Goal: Information Seeking & Learning: Learn about a topic

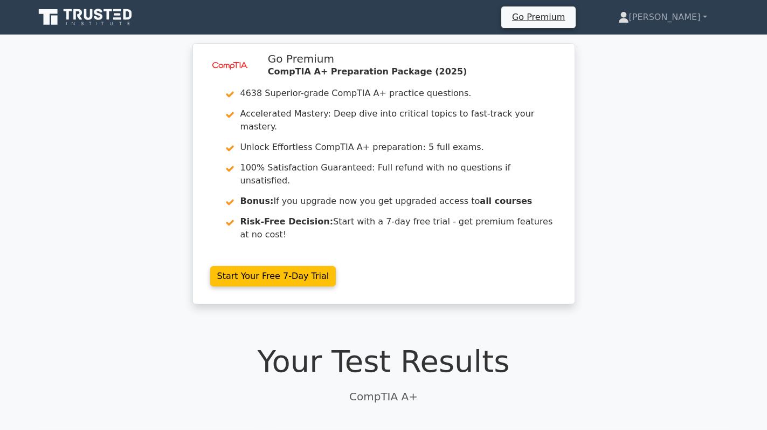
click at [620, 121] on div "image/svg+xml Go Premium CompTIA A+ Preparation Package (2025) 4638 Superior-gr…" at bounding box center [383, 180] width 767 height 274
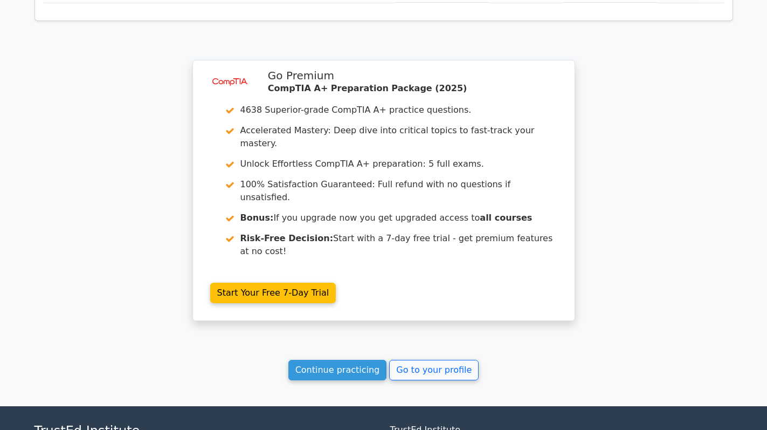
scroll to position [1660, 0]
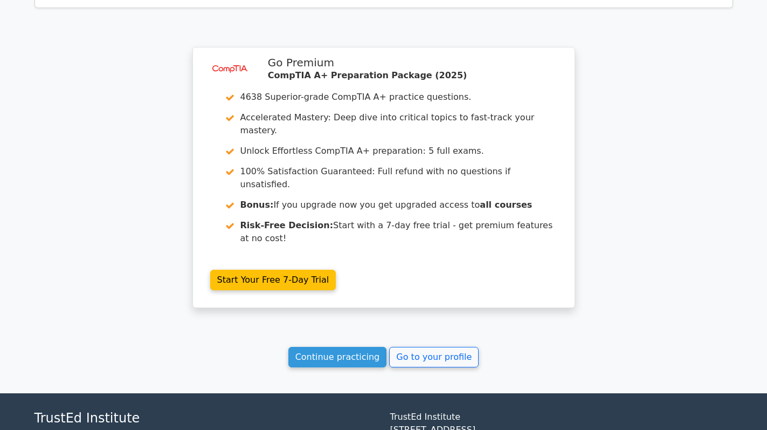
click at [342, 347] on link "Continue practicing" at bounding box center [338, 357] width 99 height 20
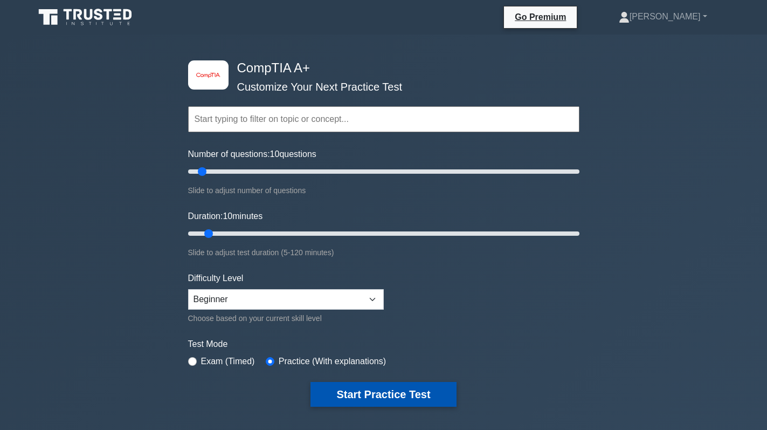
click at [366, 391] on button "Start Practice Test" at bounding box center [384, 394] width 146 height 25
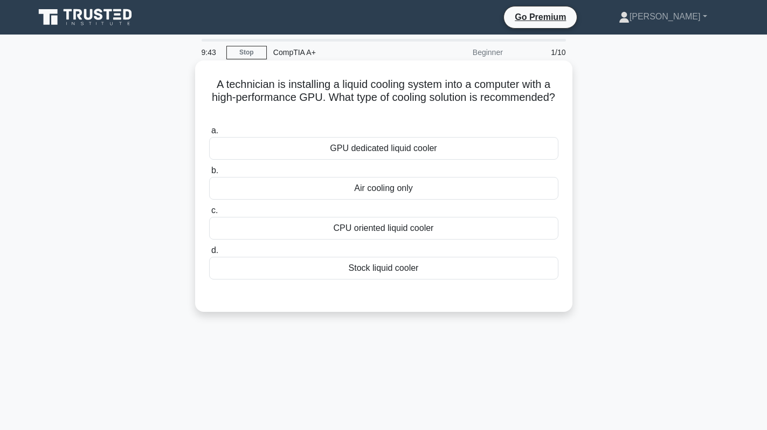
click at [406, 266] on div "Stock liquid cooler" at bounding box center [383, 268] width 349 height 23
click at [209, 254] on input "d. Stock liquid cooler" at bounding box center [209, 250] width 0 height 7
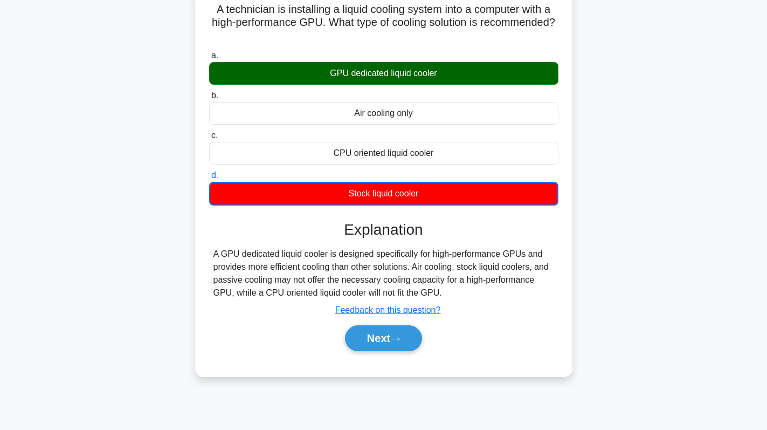
scroll to position [45, 0]
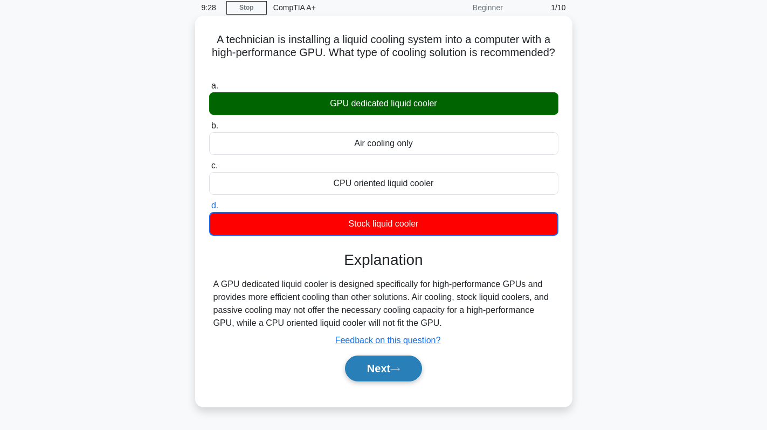
click at [368, 375] on button "Next" at bounding box center [383, 368] width 77 height 26
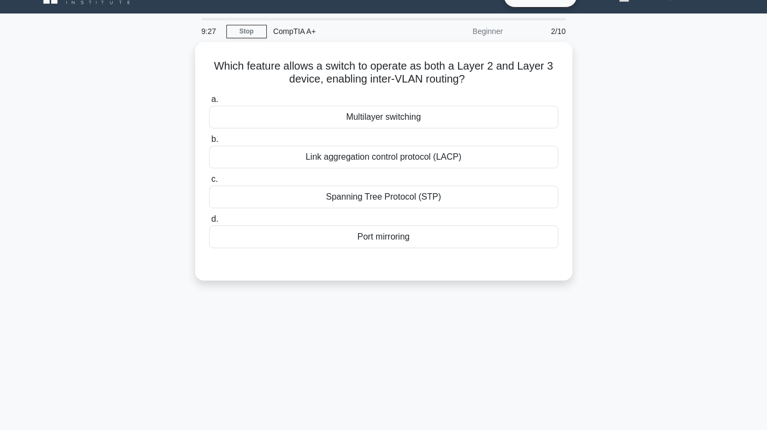
scroll to position [0, 0]
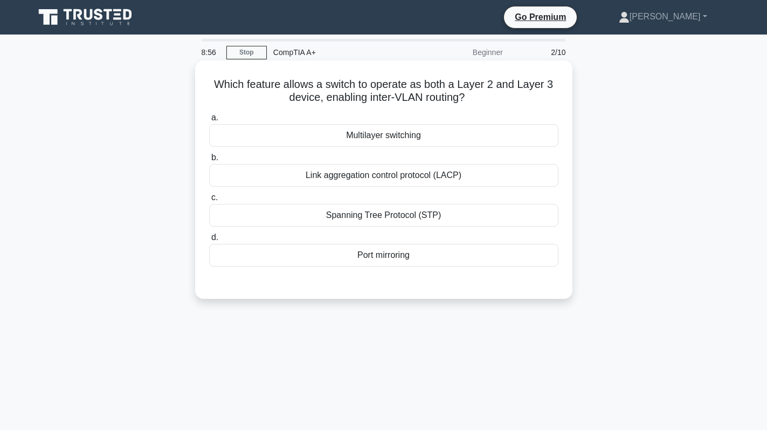
click at [456, 135] on div "Multilayer switching" at bounding box center [383, 135] width 349 height 23
click at [209, 121] on input "a. Multilayer switching" at bounding box center [209, 117] width 0 height 7
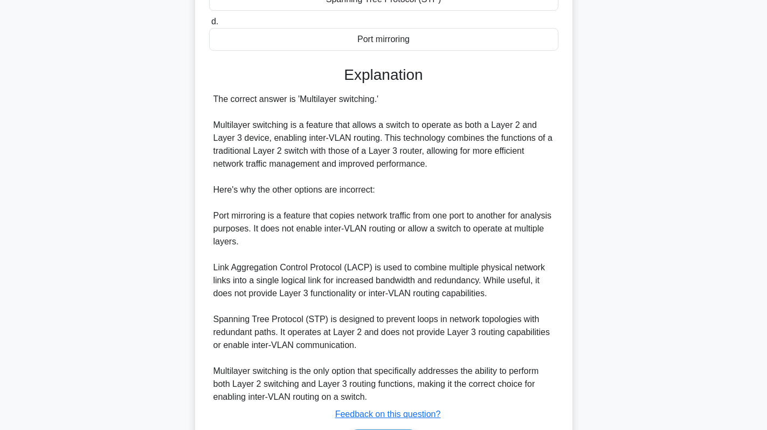
scroll to position [287, 0]
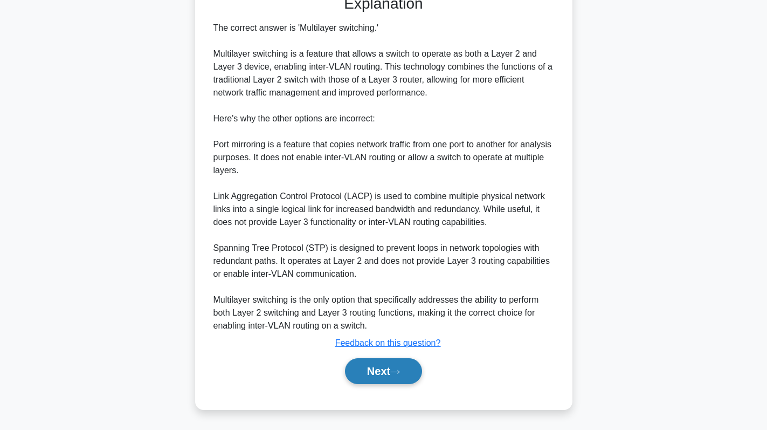
click at [392, 365] on button "Next" at bounding box center [383, 371] width 77 height 26
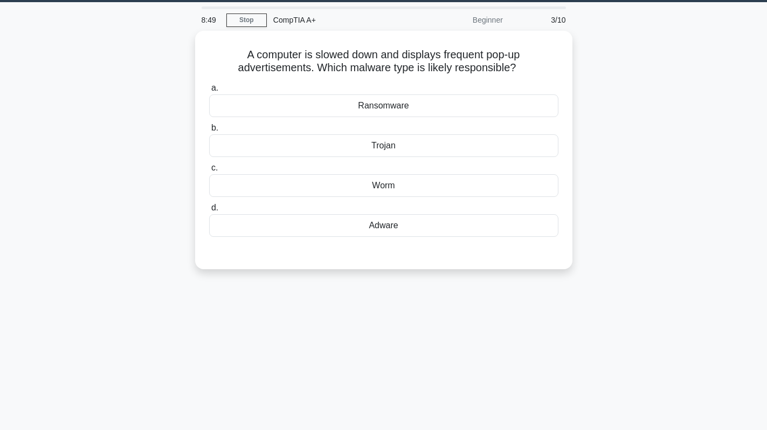
scroll to position [0, 0]
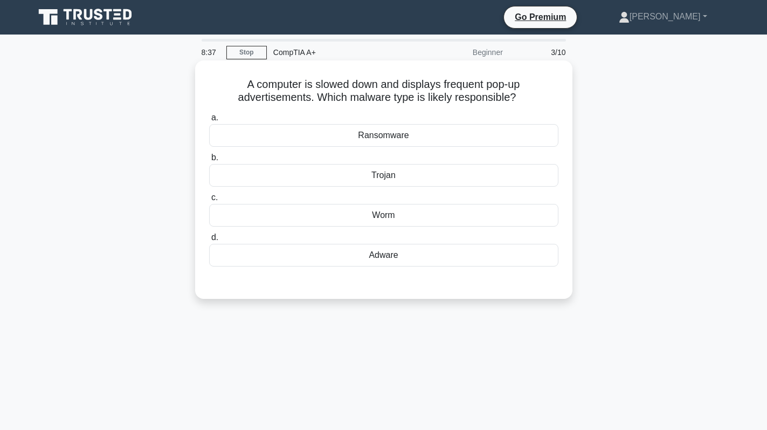
click at [437, 261] on div "Adware" at bounding box center [383, 255] width 349 height 23
click at [209, 241] on input "d. Adware" at bounding box center [209, 237] width 0 height 7
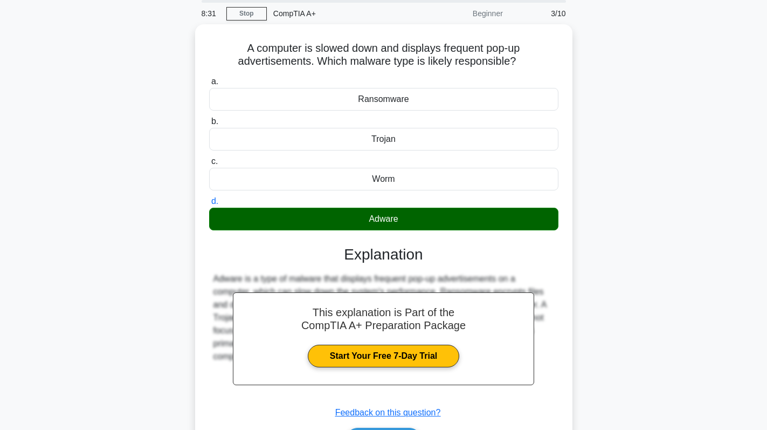
scroll to position [153, 0]
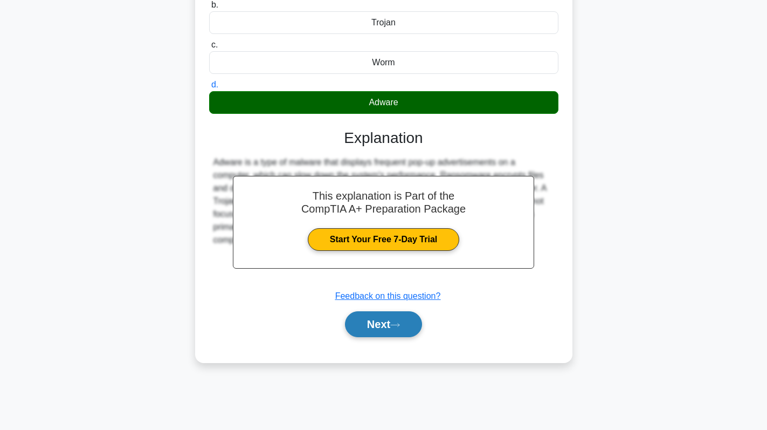
click at [379, 328] on button "Next" at bounding box center [383, 324] width 77 height 26
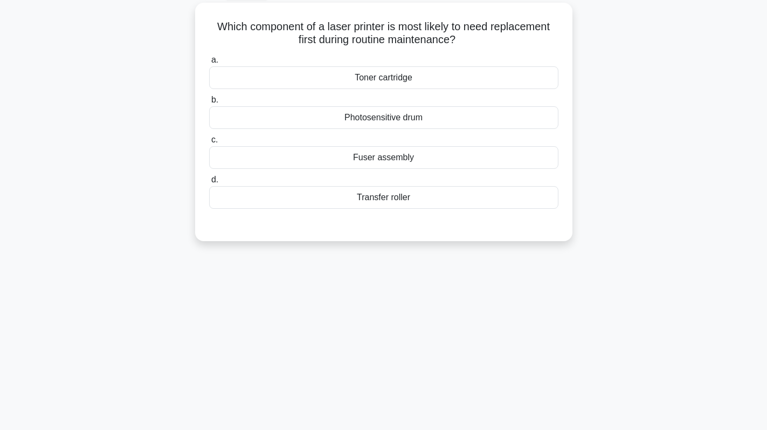
scroll to position [0, 0]
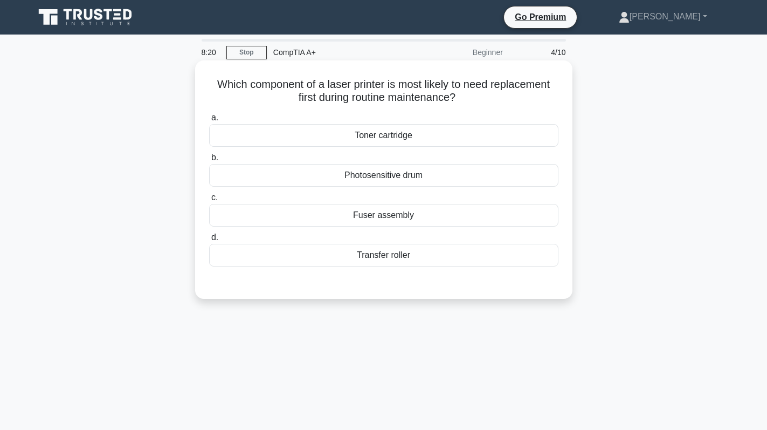
click at [451, 143] on div "Toner cartridge" at bounding box center [383, 135] width 349 height 23
click at [209, 121] on input "a. Toner cartridge" at bounding box center [209, 117] width 0 height 7
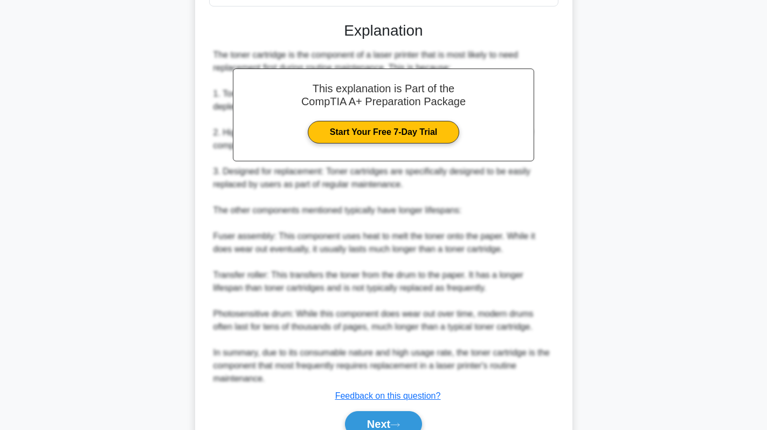
scroll to position [270, 0]
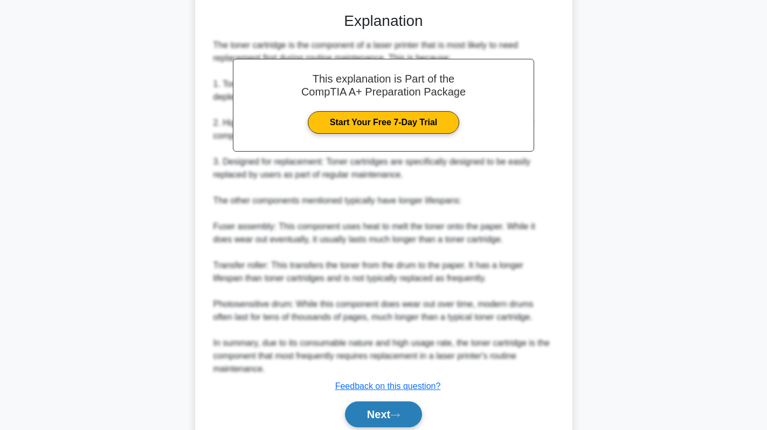
click at [393, 423] on button "Next" at bounding box center [383, 414] width 77 height 26
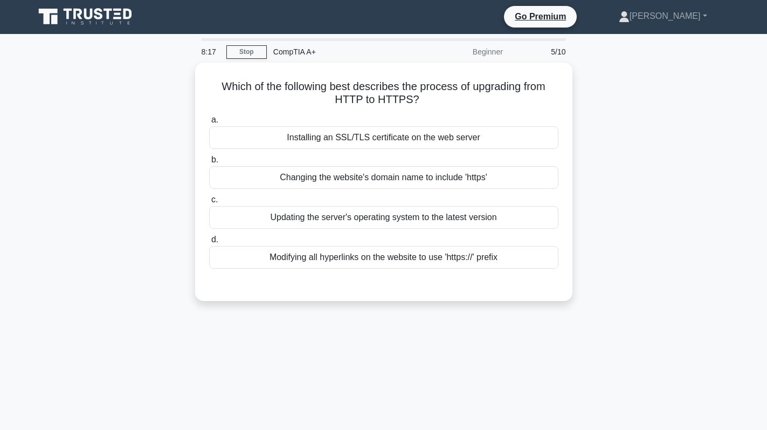
scroll to position [0, 0]
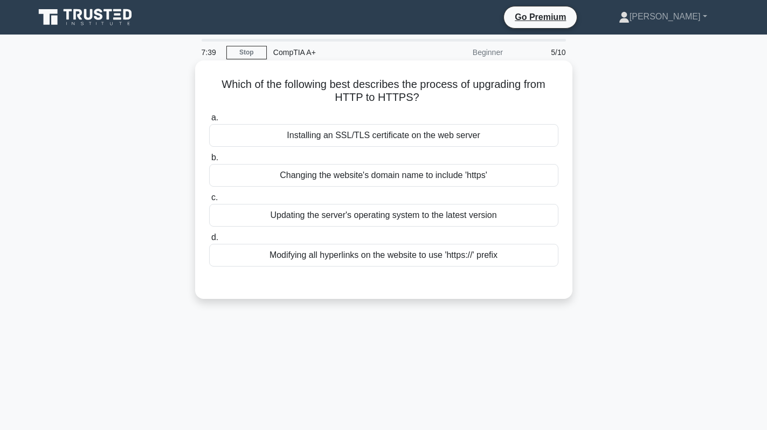
click at [374, 141] on div "Installing an SSL/TLS certificate on the web server" at bounding box center [383, 135] width 349 height 23
click at [209, 121] on input "a. Installing an SSL/TLS certificate on the web server" at bounding box center [209, 117] width 0 height 7
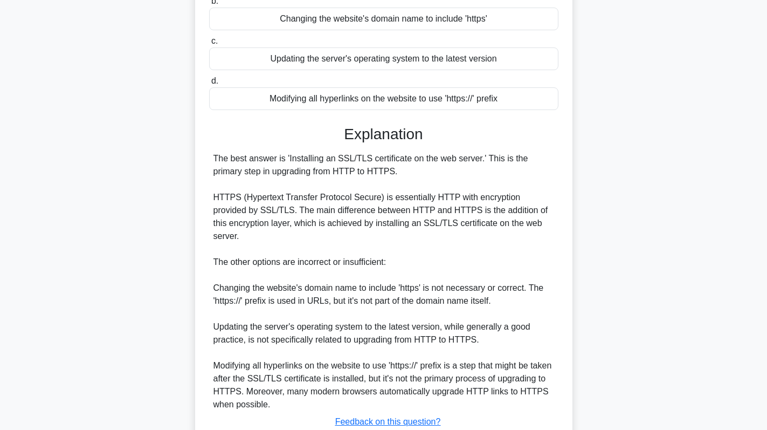
scroll to position [223, 0]
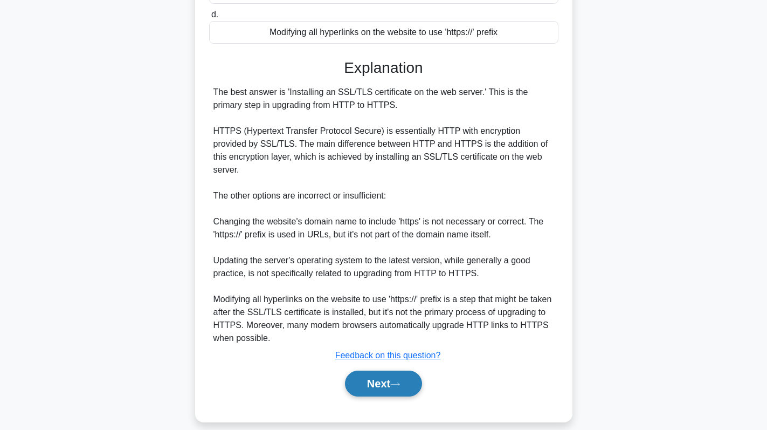
click at [393, 379] on button "Next" at bounding box center [383, 383] width 77 height 26
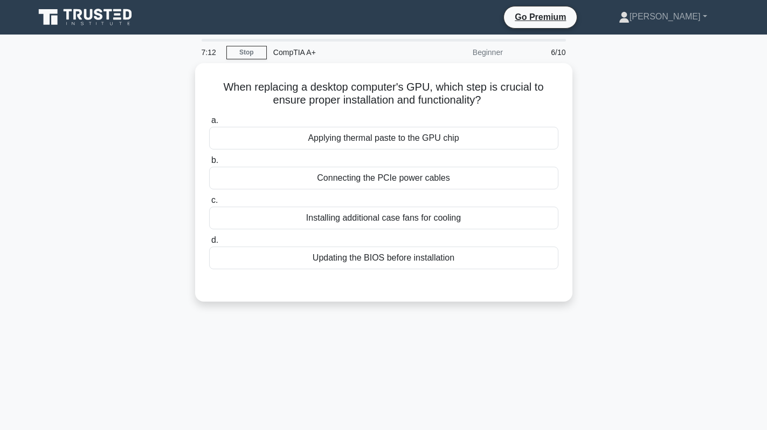
scroll to position [0, 0]
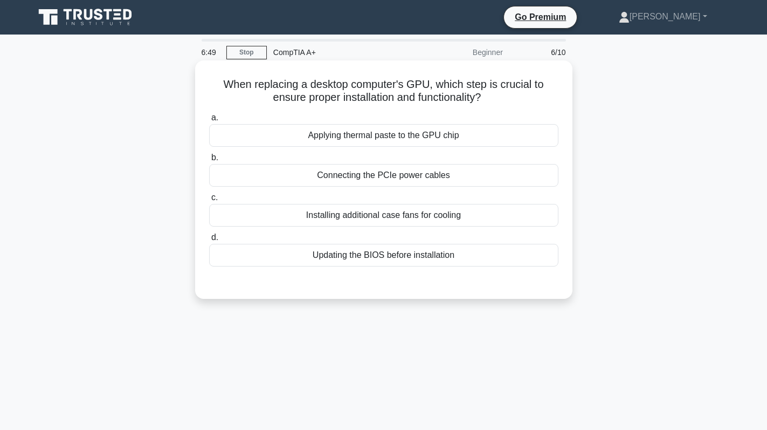
click at [409, 221] on div "Installing additional case fans for cooling" at bounding box center [383, 215] width 349 height 23
click at [209, 201] on input "c. Installing additional case fans for cooling" at bounding box center [209, 197] width 0 height 7
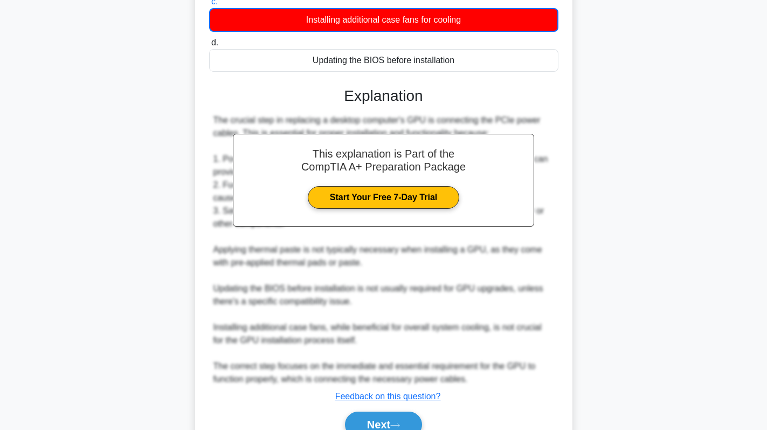
scroll to position [250, 0]
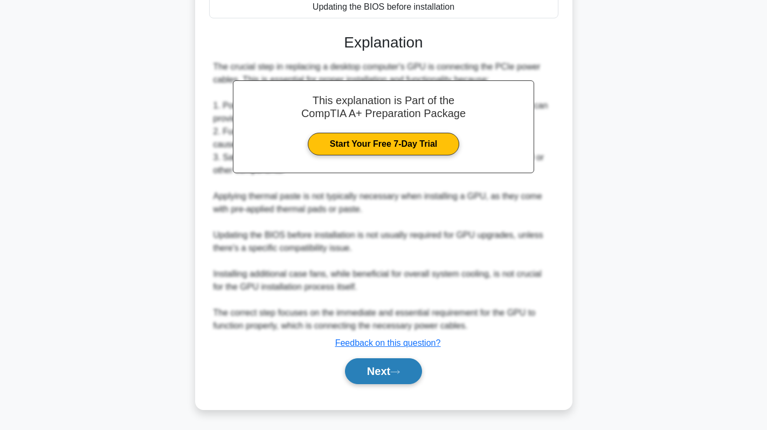
click at [399, 372] on icon at bounding box center [395, 371] width 9 height 3
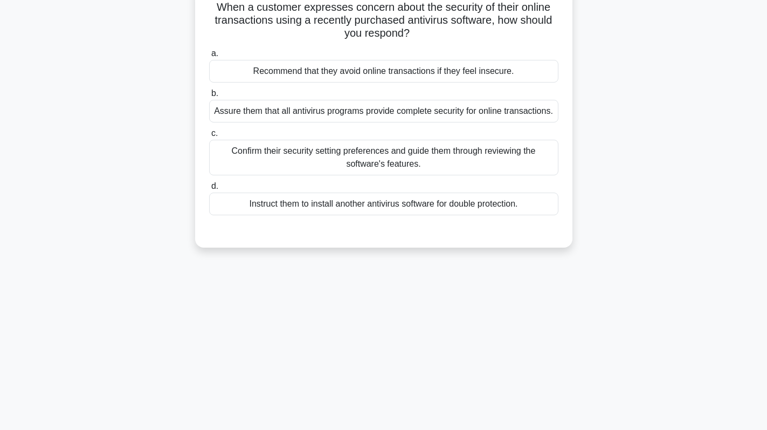
scroll to position [0, 0]
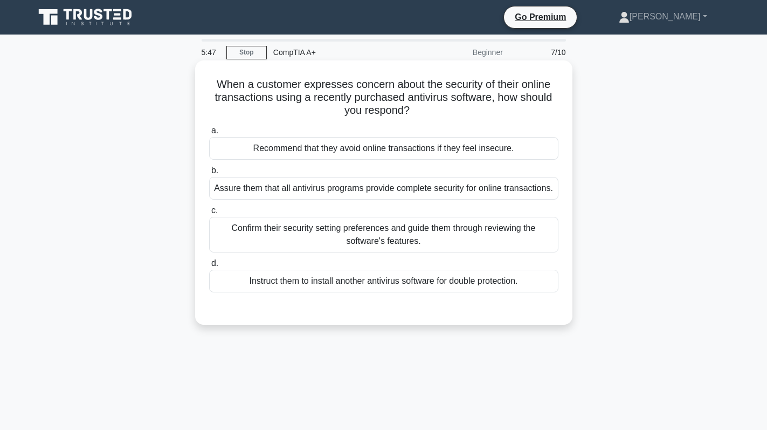
click at [415, 187] on div "Assure them that all antivirus programs provide complete security for online tr…" at bounding box center [383, 188] width 349 height 23
click at [209, 174] on input "b. Assure them that all antivirus programs provide complete security for online…" at bounding box center [209, 170] width 0 height 7
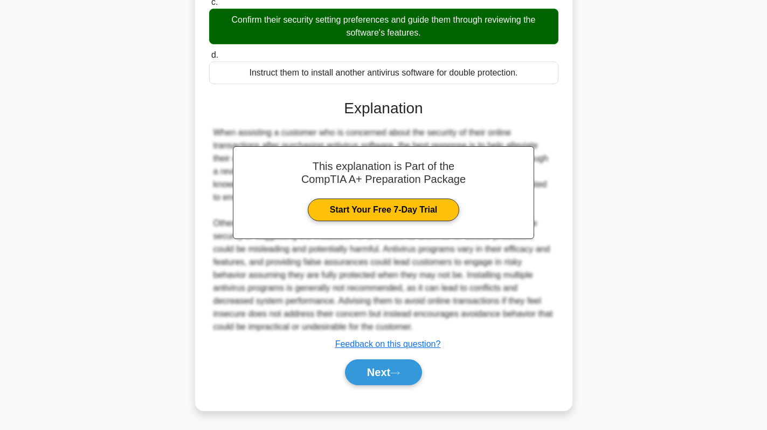
scroll to position [224, 0]
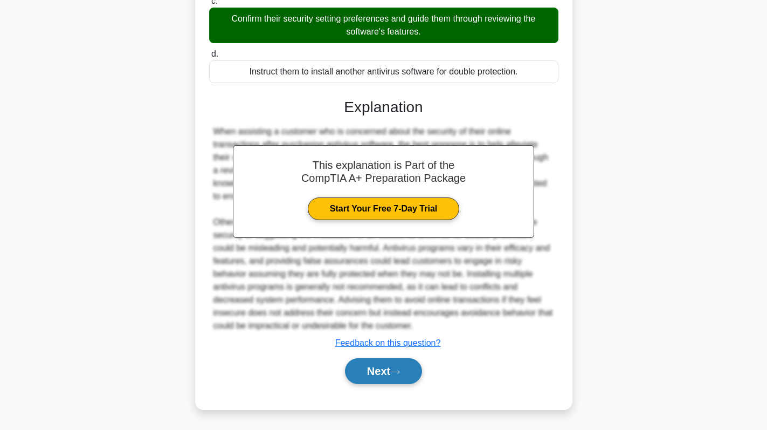
click at [373, 371] on button "Next" at bounding box center [383, 371] width 77 height 26
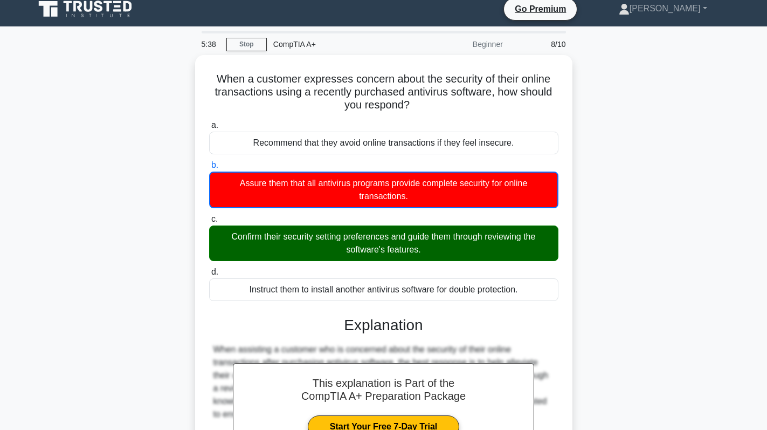
scroll to position [0, 0]
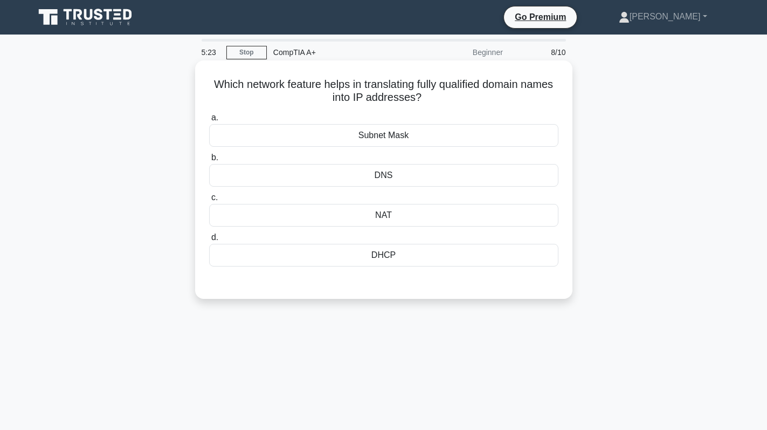
click at [426, 178] on div "DNS" at bounding box center [383, 175] width 349 height 23
click at [209, 161] on input "b. DNS" at bounding box center [209, 157] width 0 height 7
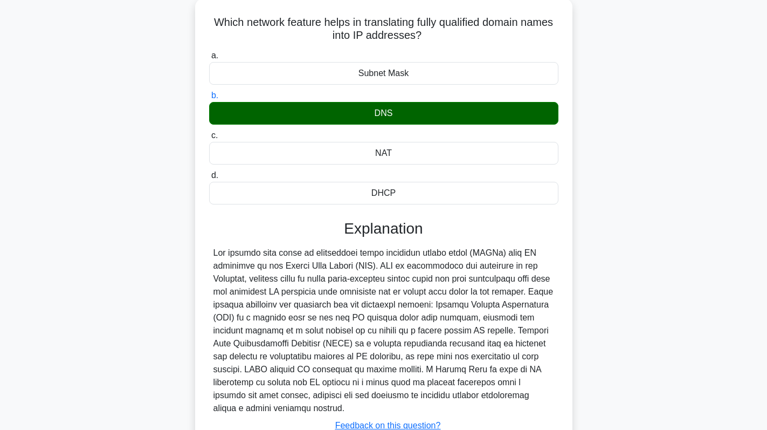
scroll to position [153, 0]
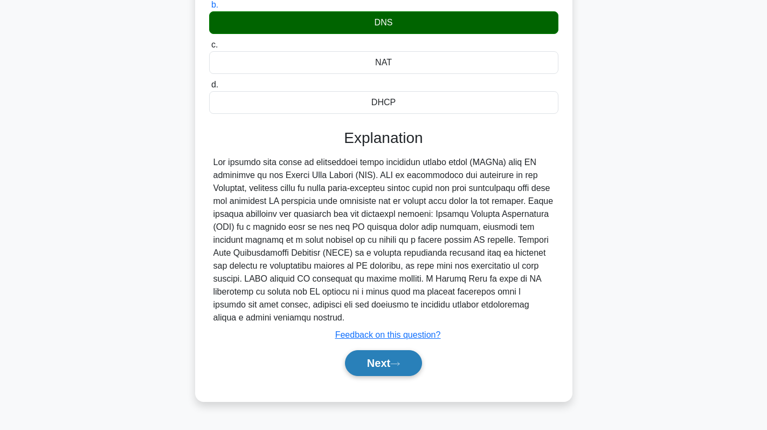
click at [384, 363] on button "Next" at bounding box center [383, 363] width 77 height 26
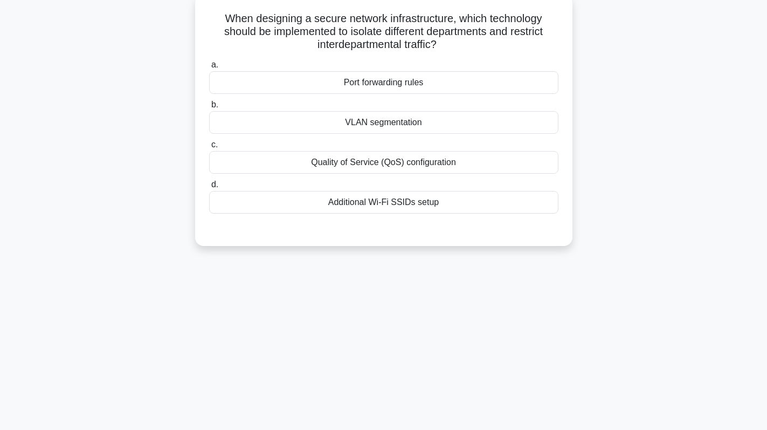
scroll to position [0, 0]
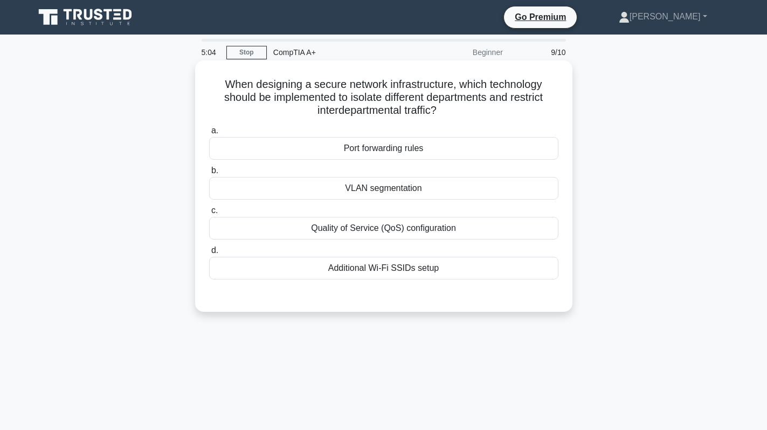
click at [432, 196] on div "VLAN segmentation" at bounding box center [383, 188] width 349 height 23
click at [209, 174] on input "b. VLAN segmentation" at bounding box center [209, 170] width 0 height 7
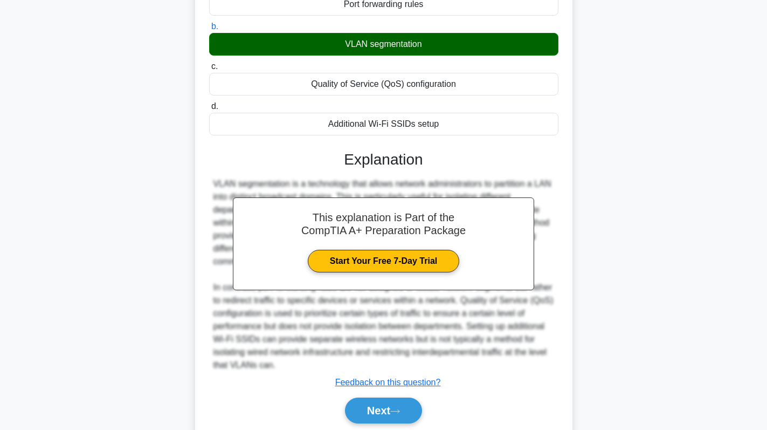
scroll to position [184, 0]
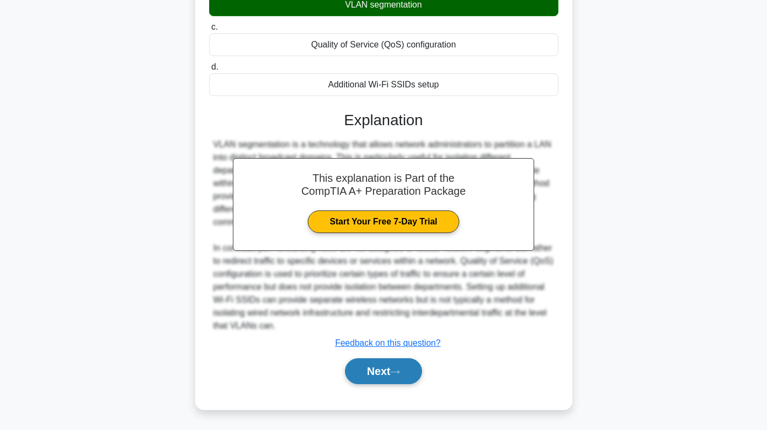
click at [400, 371] on icon at bounding box center [395, 371] width 9 height 3
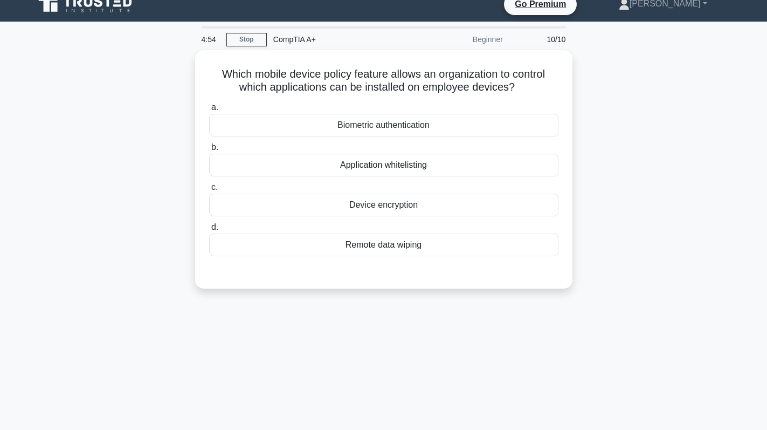
scroll to position [0, 0]
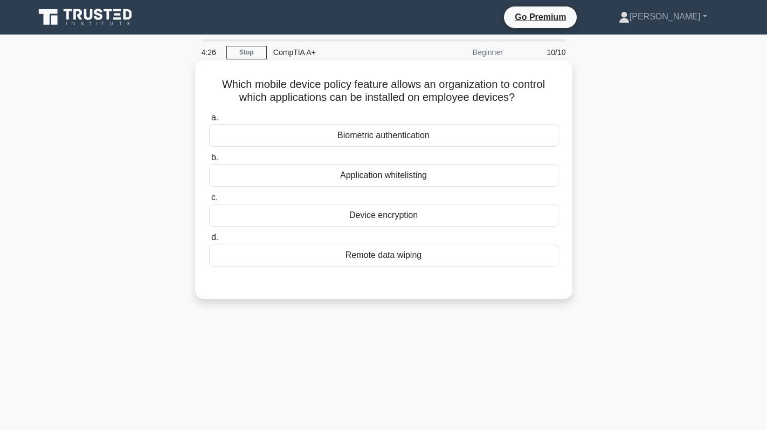
click at [450, 140] on div "Biometric authentication" at bounding box center [383, 135] width 349 height 23
click at [209, 121] on input "a. Biometric authentication" at bounding box center [209, 117] width 0 height 7
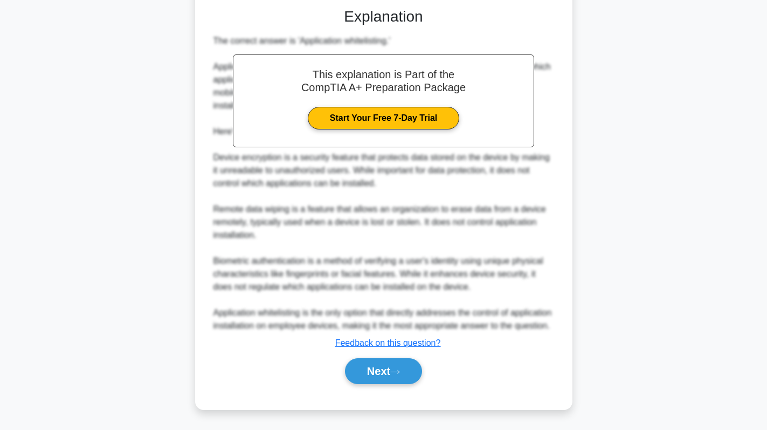
scroll to position [289, 0]
click at [376, 373] on button "Next" at bounding box center [383, 371] width 77 height 26
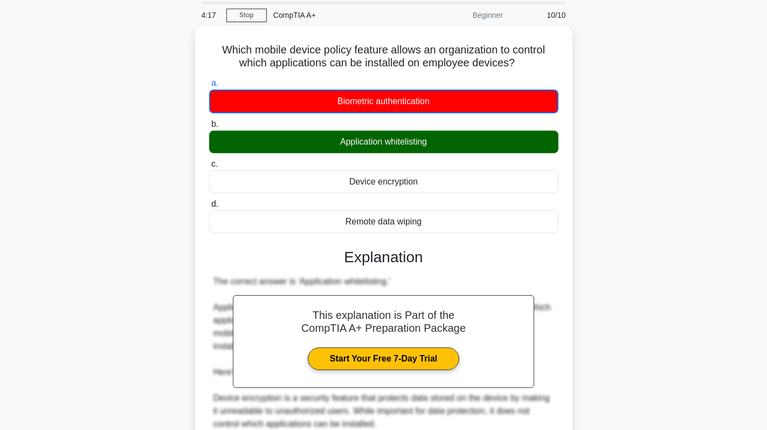
scroll to position [0, 0]
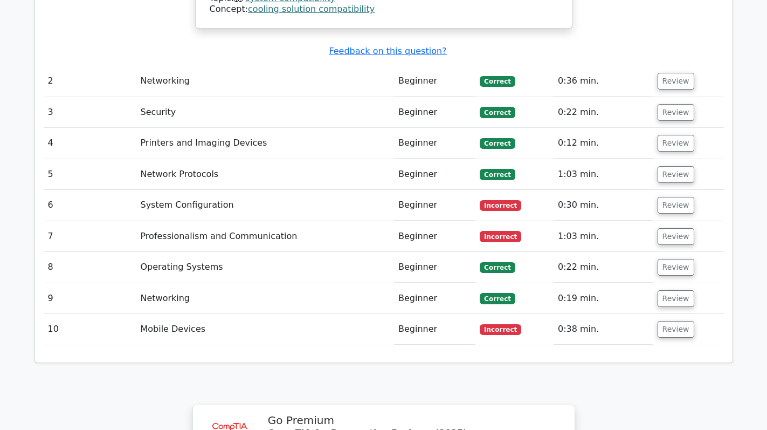
scroll to position [1564, 0]
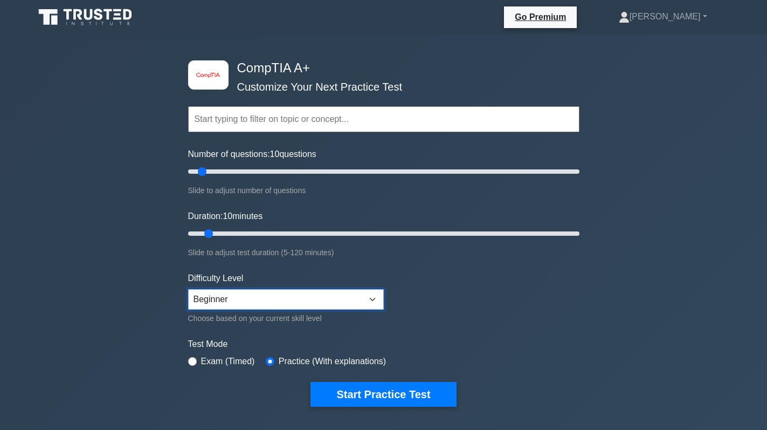
click at [258, 308] on select "Beginner Intermediate Expert" at bounding box center [286, 299] width 196 height 20
select select "intermediate"
click at [188, 289] on select "Beginner Intermediate Expert" at bounding box center [286, 299] width 196 height 20
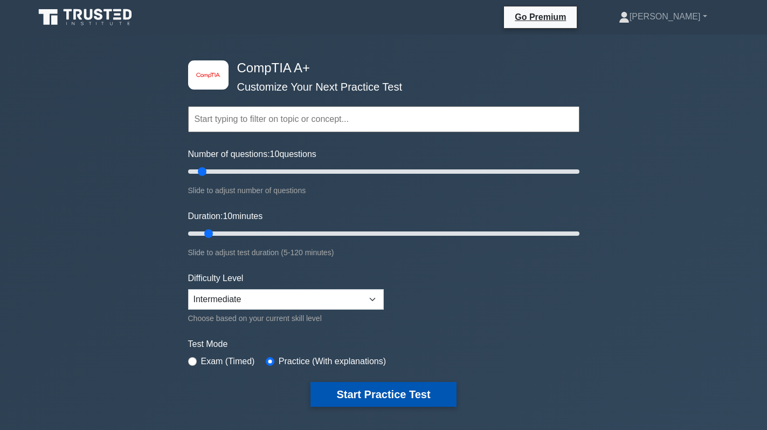
click at [378, 388] on button "Start Practice Test" at bounding box center [384, 394] width 146 height 25
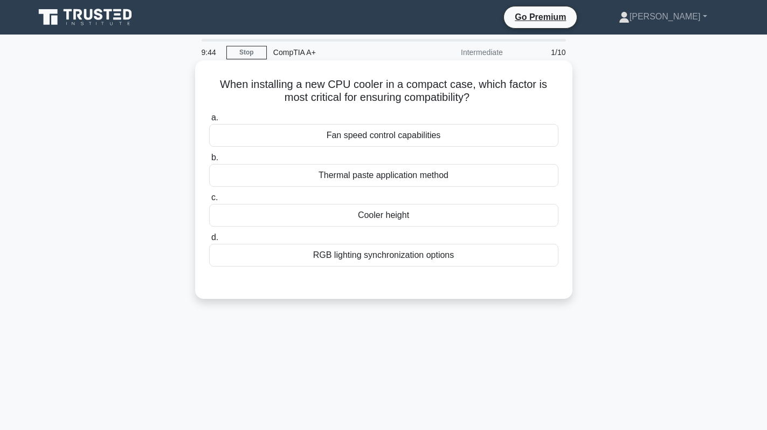
click at [415, 219] on div "Cooler height" at bounding box center [383, 215] width 349 height 23
click at [209, 201] on input "c. Cooler height" at bounding box center [209, 197] width 0 height 7
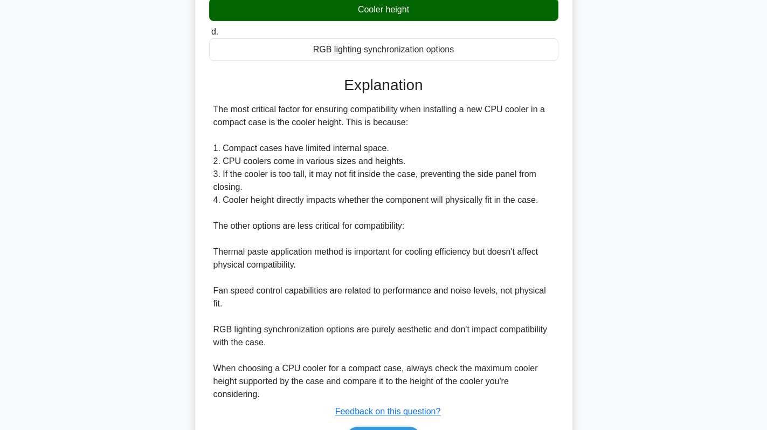
scroll to position [216, 0]
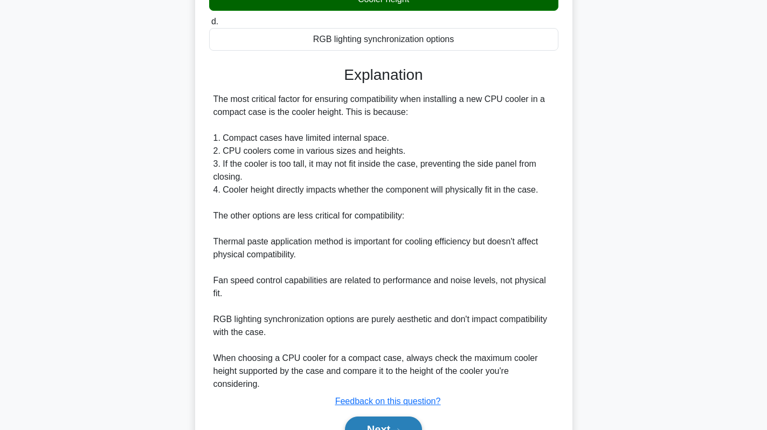
click at [380, 423] on button "Next" at bounding box center [383, 429] width 77 height 26
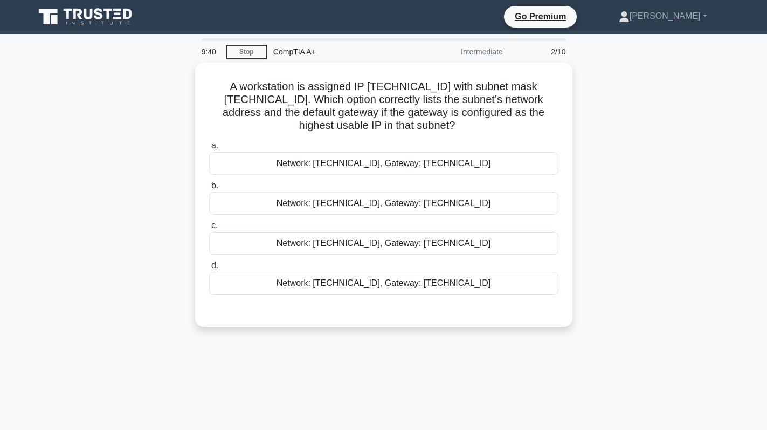
scroll to position [0, 0]
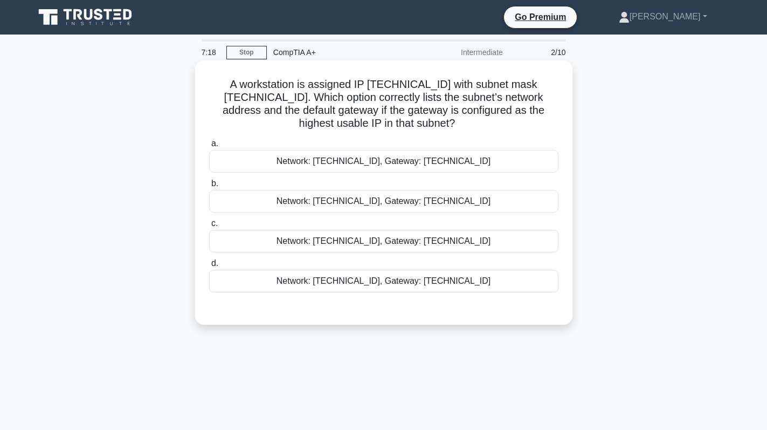
click at [416, 196] on div "Network: 172.31.19.64/26, Gateway: 172.31.19.65" at bounding box center [383, 201] width 349 height 23
click at [209, 187] on input "b. Network: 172.31.19.64/26, Gateway: 172.31.19.65" at bounding box center [209, 183] width 0 height 7
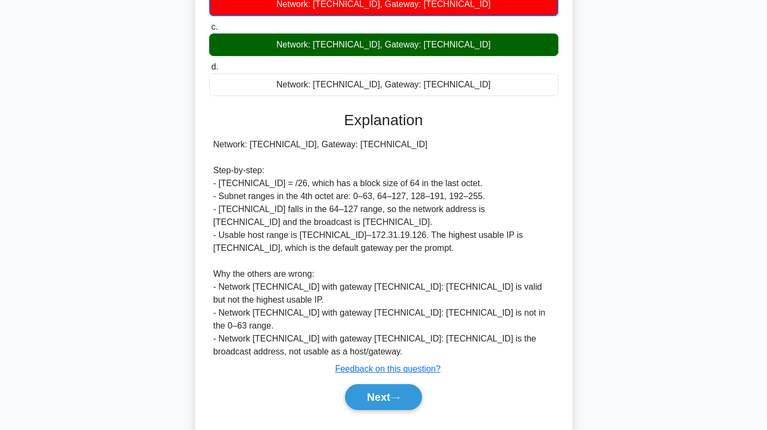
scroll to position [216, 0]
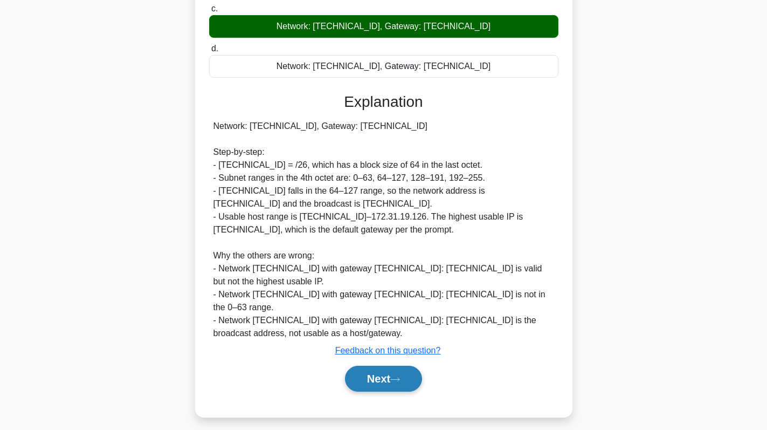
click at [394, 380] on button "Next" at bounding box center [383, 379] width 77 height 26
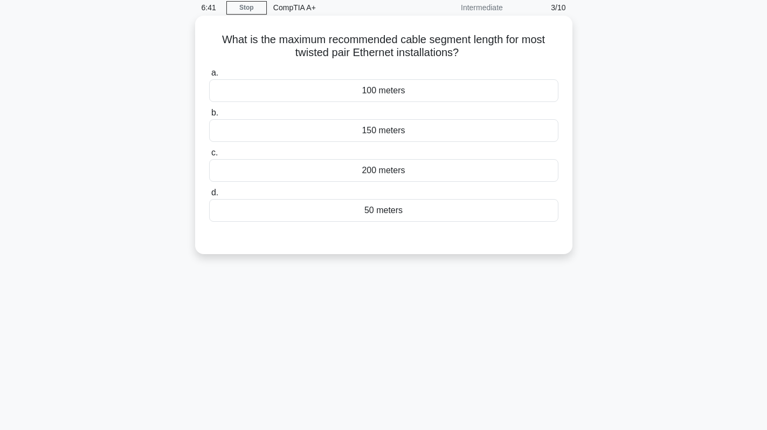
scroll to position [0, 0]
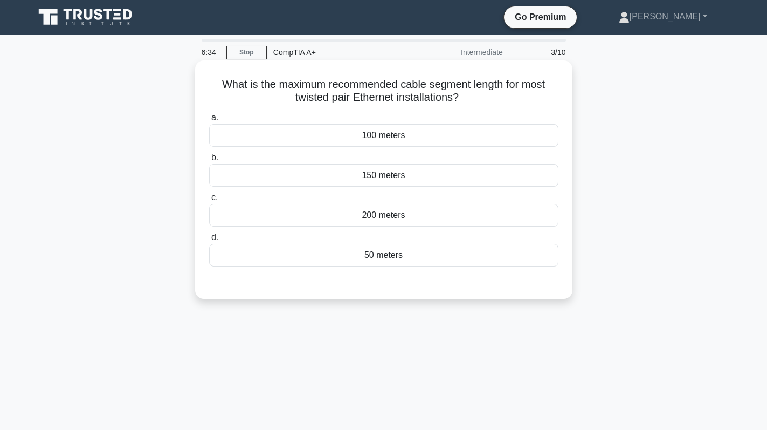
click at [421, 141] on div "100 meters" at bounding box center [383, 135] width 349 height 23
click at [209, 121] on input "a. 100 meters" at bounding box center [209, 117] width 0 height 7
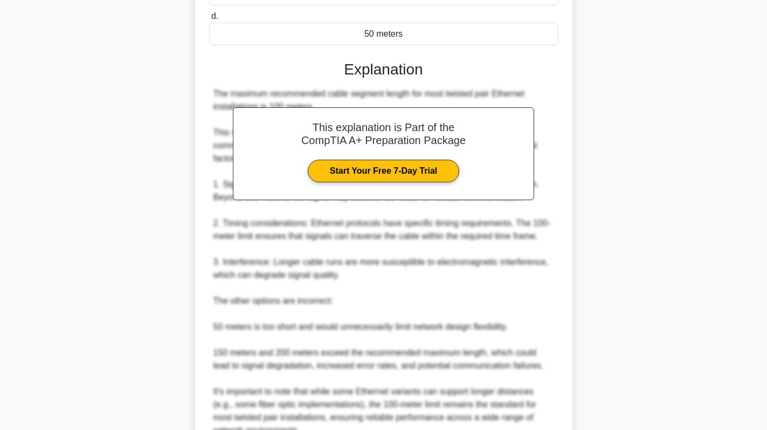
scroll to position [270, 0]
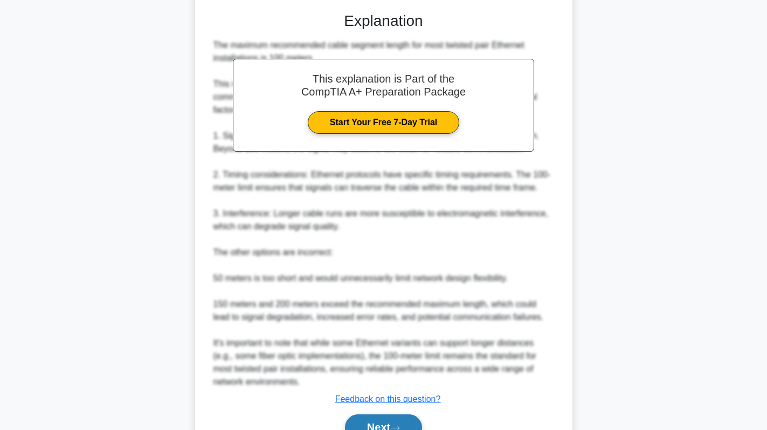
click at [383, 429] on button "Next" at bounding box center [383, 427] width 77 height 26
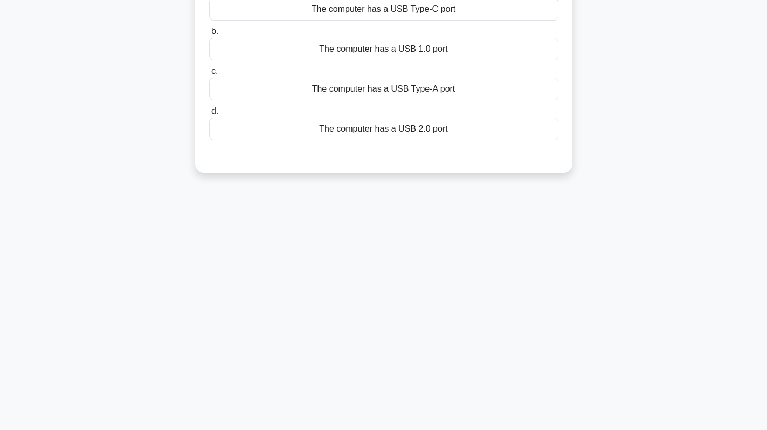
scroll to position [0, 0]
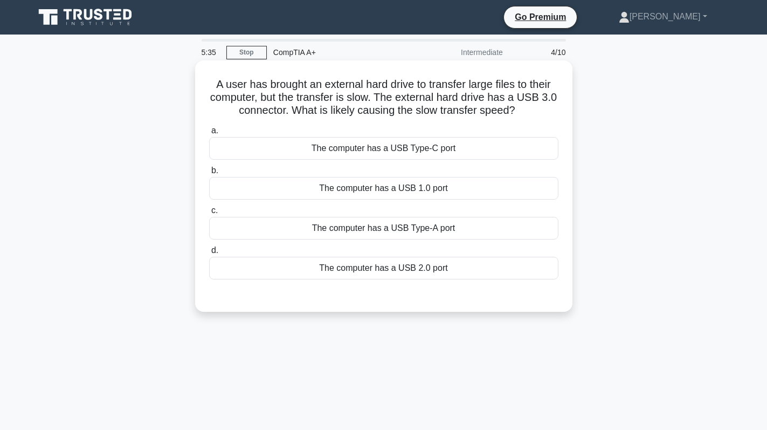
click at [382, 272] on div "The computer has a USB 2.0 port" at bounding box center [383, 268] width 349 height 23
click at [209, 254] on input "d. The computer has a USB 2.0 port" at bounding box center [209, 250] width 0 height 7
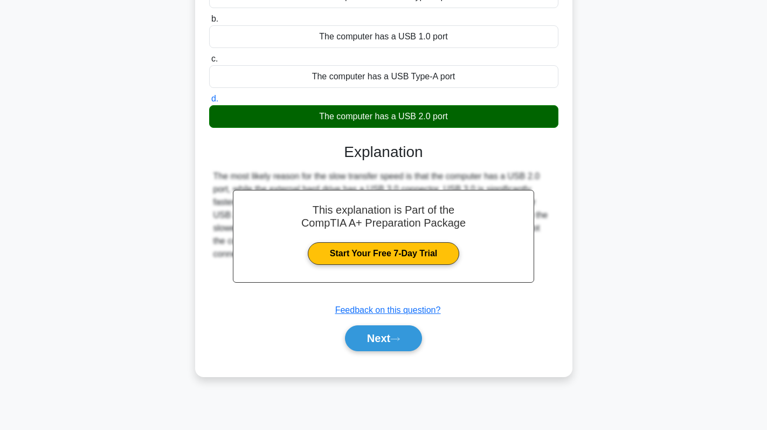
scroll to position [153, 0]
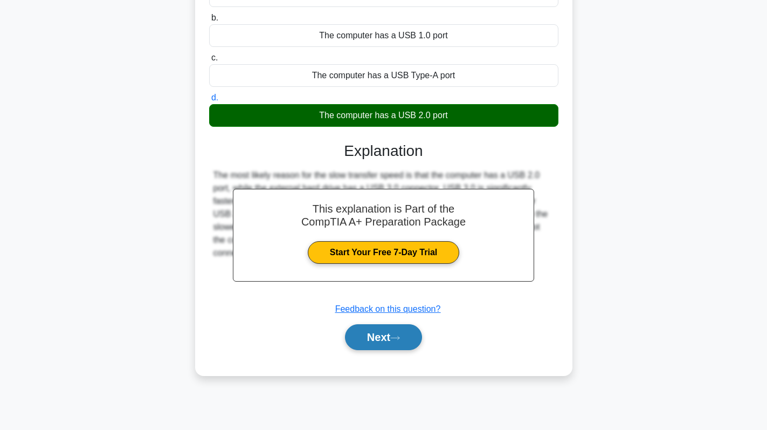
click at [393, 334] on button "Next" at bounding box center [383, 337] width 77 height 26
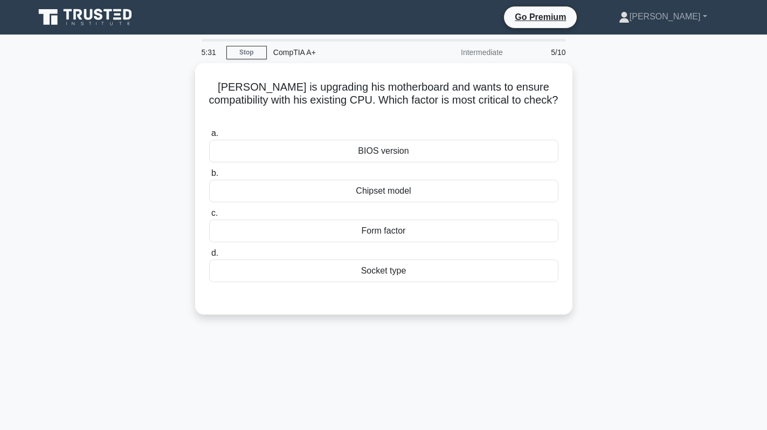
scroll to position [0, 0]
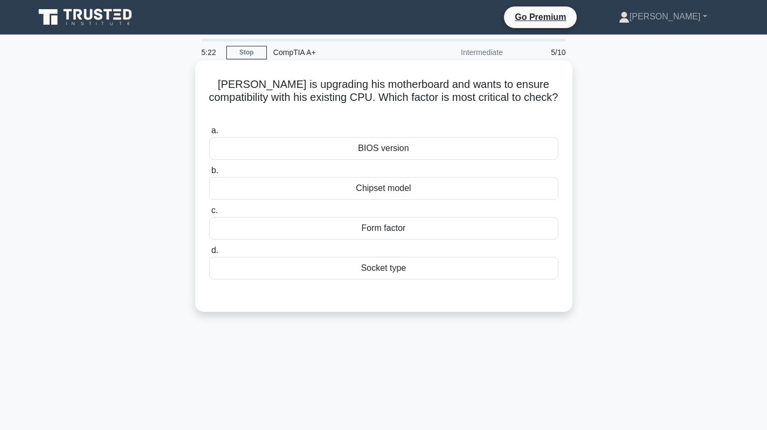
click at [423, 181] on div "Chipset model" at bounding box center [383, 188] width 349 height 23
click at [209, 174] on input "b. Chipset model" at bounding box center [209, 170] width 0 height 7
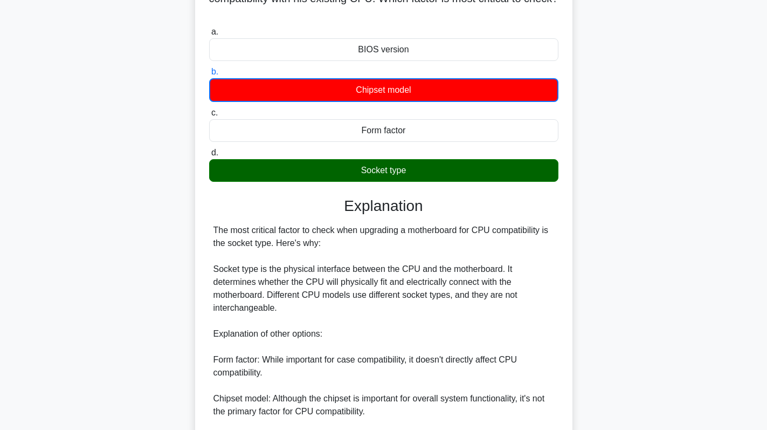
scroll to position [250, 0]
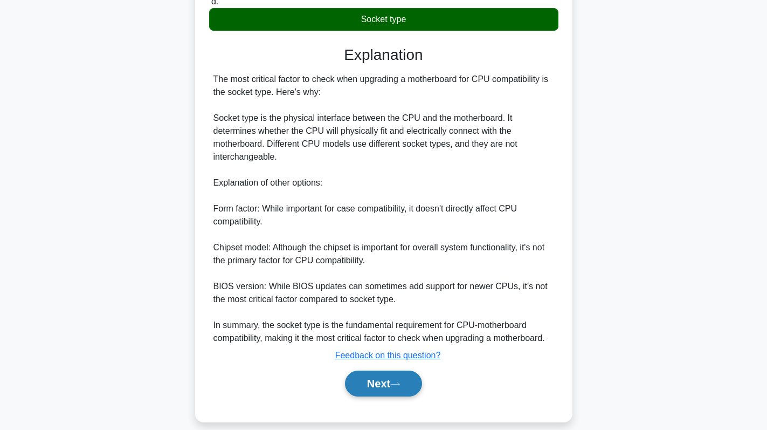
click at [380, 376] on button "Next" at bounding box center [383, 383] width 77 height 26
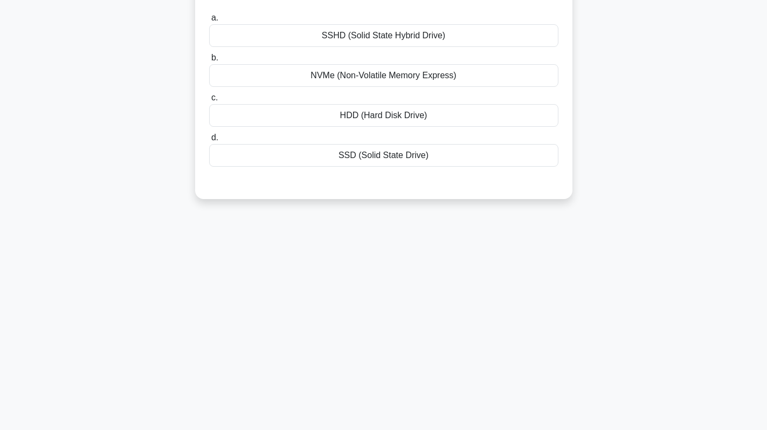
scroll to position [0, 0]
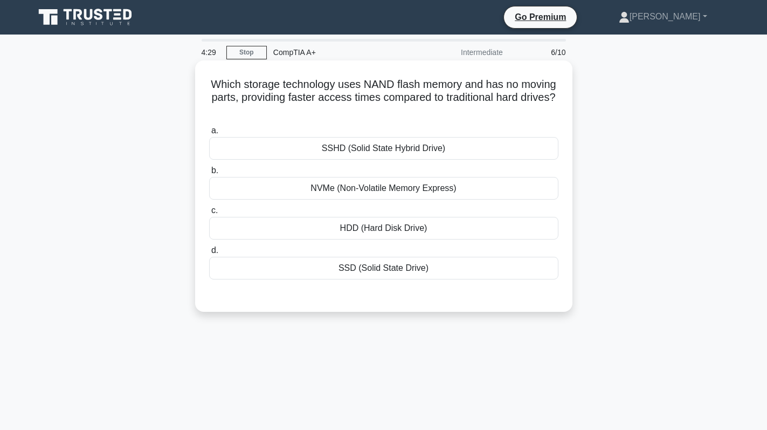
click at [422, 271] on div "SSD (Solid State Drive)" at bounding box center [383, 268] width 349 height 23
click at [209, 254] on input "d. SSD (Solid State Drive)" at bounding box center [209, 250] width 0 height 7
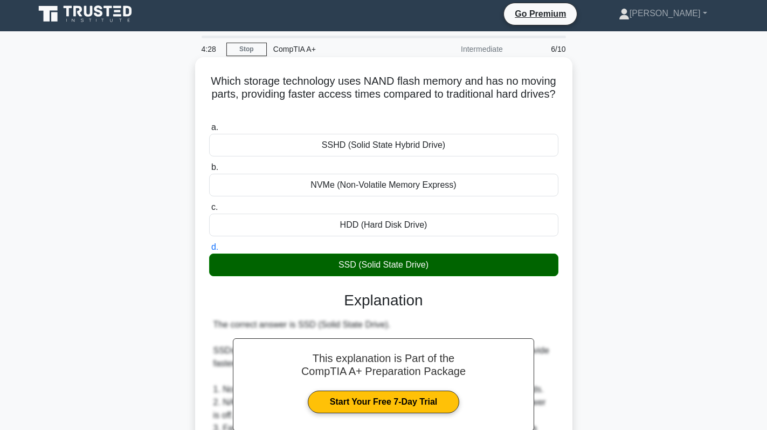
scroll to position [300, 0]
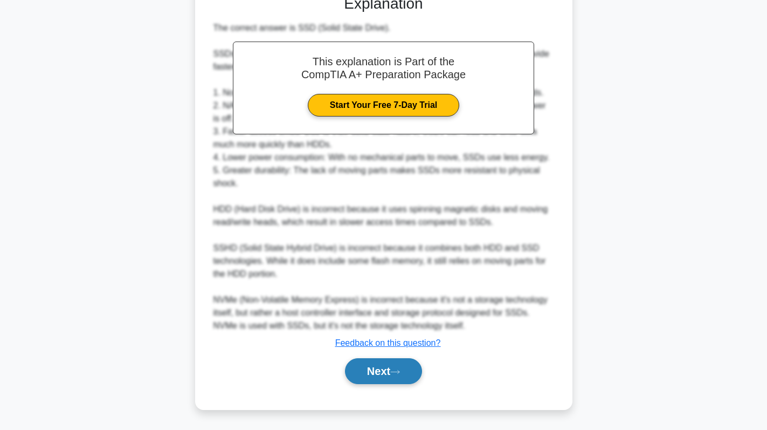
click at [378, 370] on button "Next" at bounding box center [383, 371] width 77 height 26
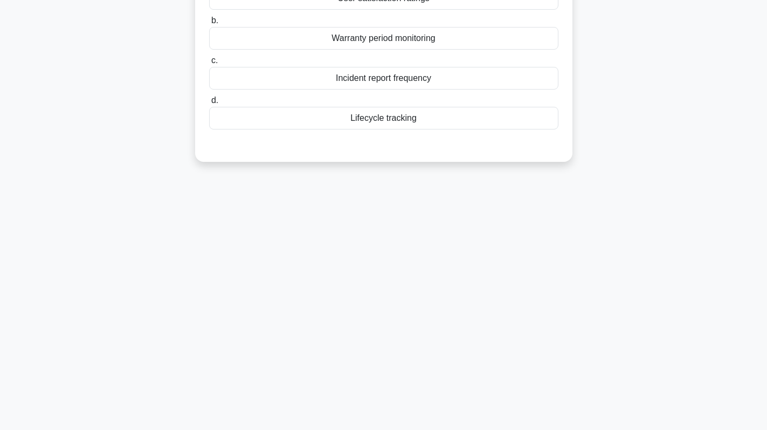
scroll to position [0, 0]
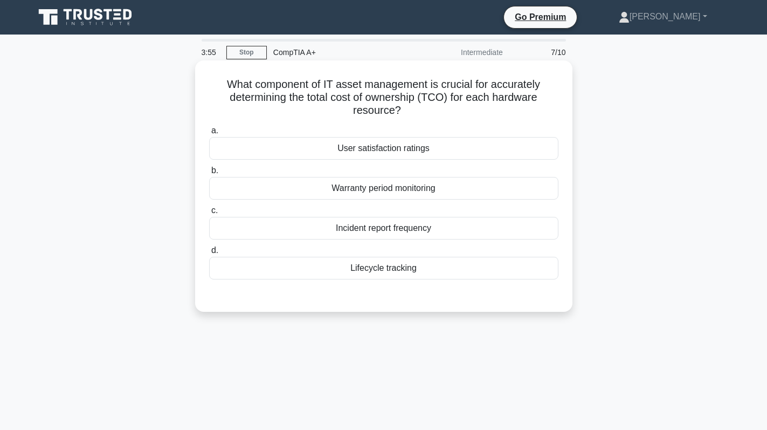
click at [436, 270] on div "Lifecycle tracking" at bounding box center [383, 268] width 349 height 23
click at [209, 254] on input "d. Lifecycle tracking" at bounding box center [209, 250] width 0 height 7
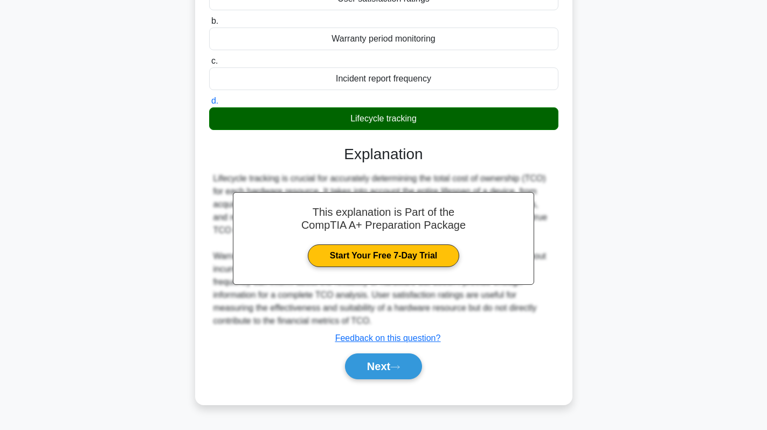
scroll to position [153, 0]
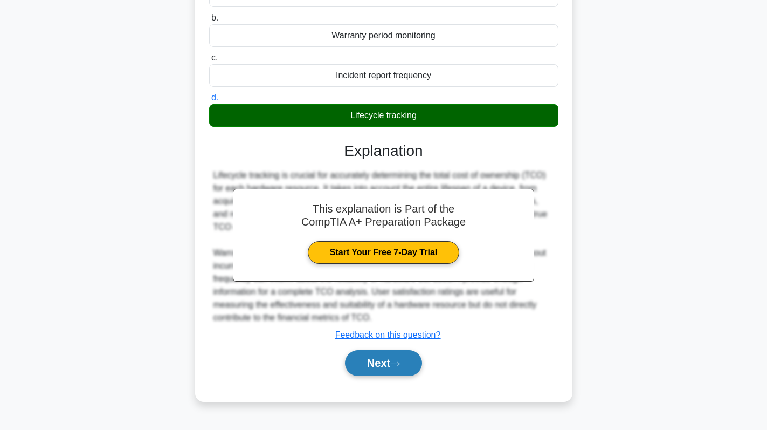
click at [368, 366] on button "Next" at bounding box center [383, 363] width 77 height 26
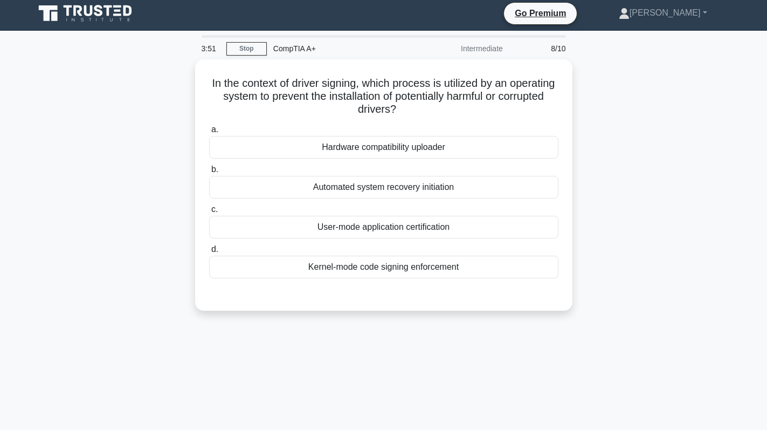
scroll to position [0, 0]
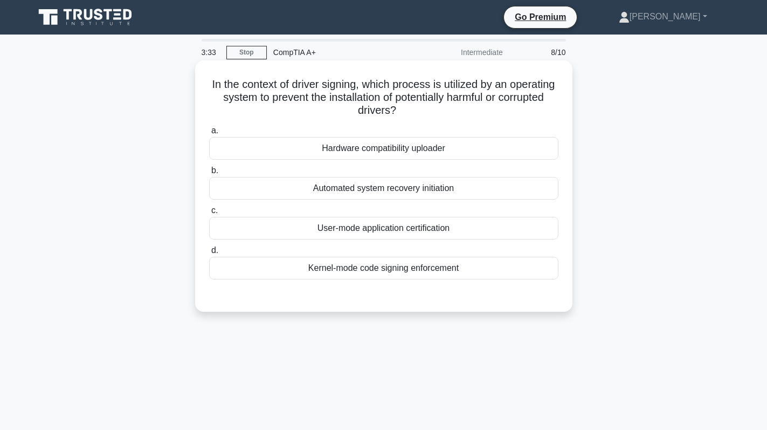
click at [502, 226] on div "User-mode application certification" at bounding box center [383, 228] width 349 height 23
click at [209, 214] on input "c. User-mode application certification" at bounding box center [209, 210] width 0 height 7
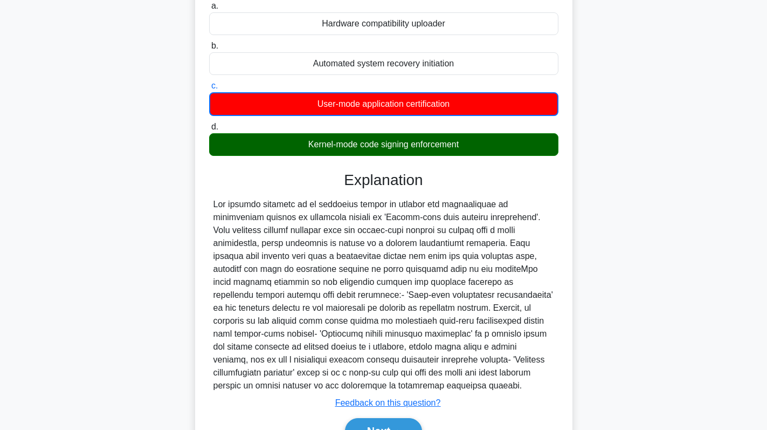
scroll to position [185, 0]
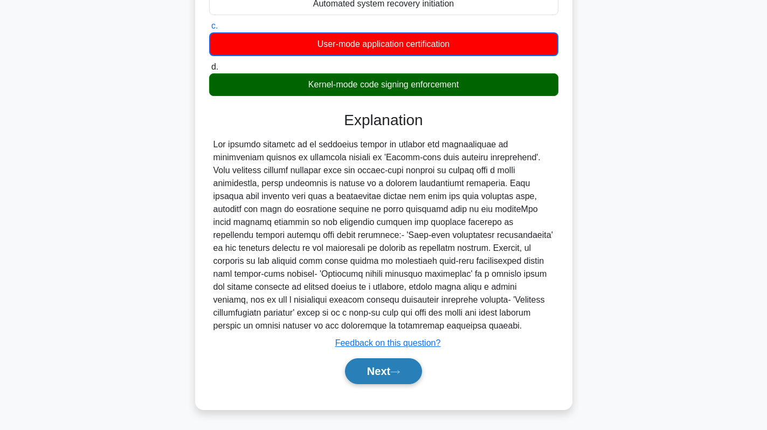
click at [371, 372] on button "Next" at bounding box center [383, 371] width 77 height 26
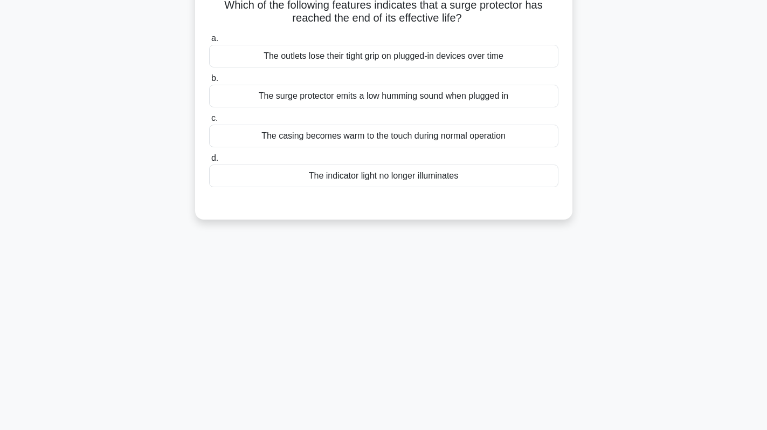
scroll to position [0, 0]
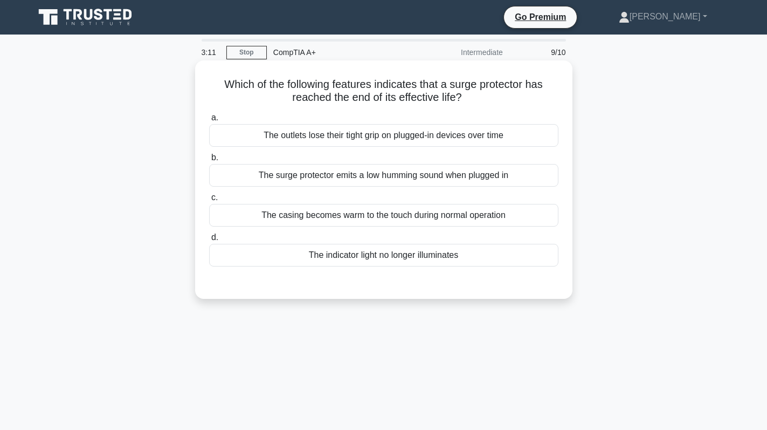
click at [464, 259] on div "The indicator light no longer illuminates" at bounding box center [383, 255] width 349 height 23
click at [209, 241] on input "d. The indicator light no longer illuminates" at bounding box center [209, 237] width 0 height 7
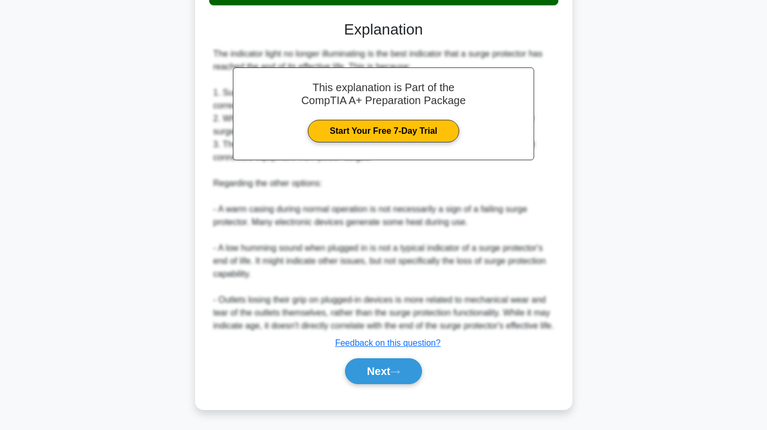
scroll to position [274, 0]
click at [392, 375] on button "Next" at bounding box center [383, 371] width 77 height 26
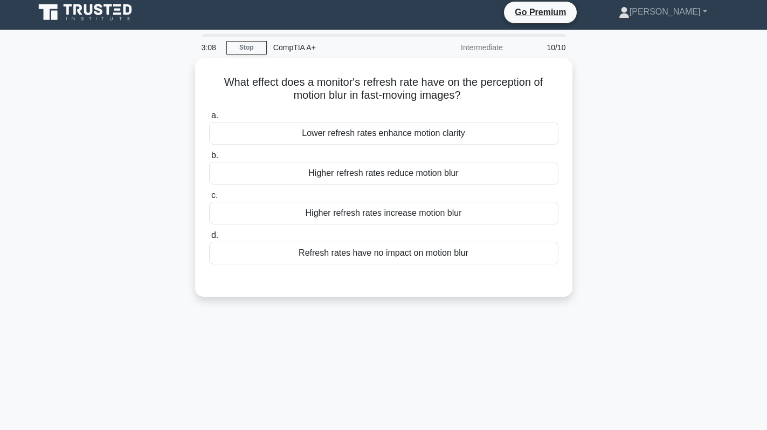
scroll to position [0, 0]
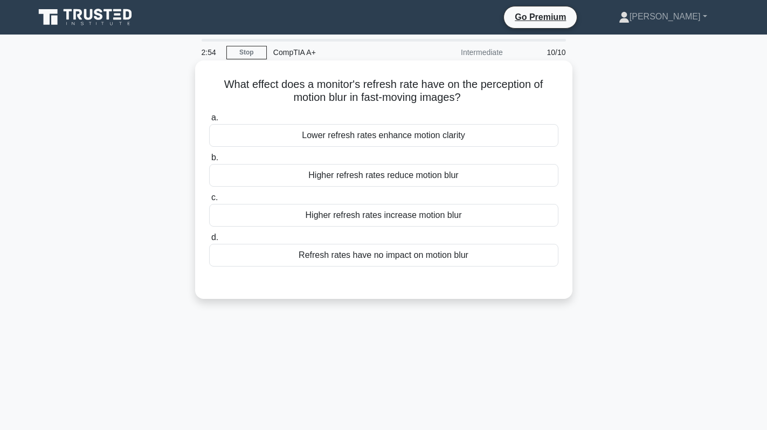
click at [465, 178] on div "Higher refresh rates reduce motion blur" at bounding box center [383, 175] width 349 height 23
click at [209, 161] on input "b. Higher refresh rates reduce motion blur" at bounding box center [209, 157] width 0 height 7
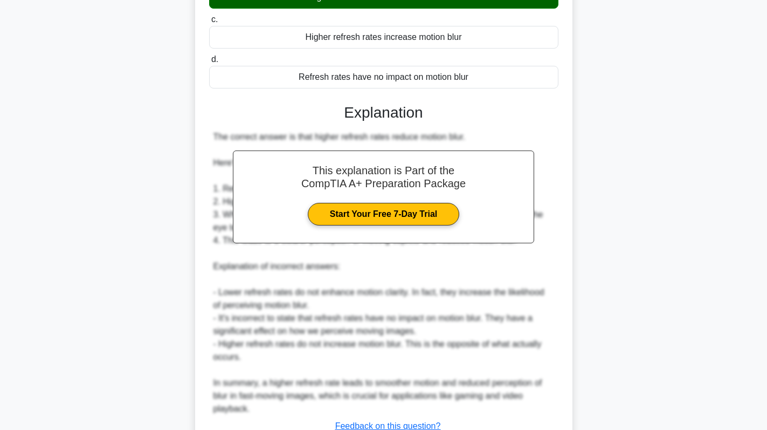
scroll to position [262, 0]
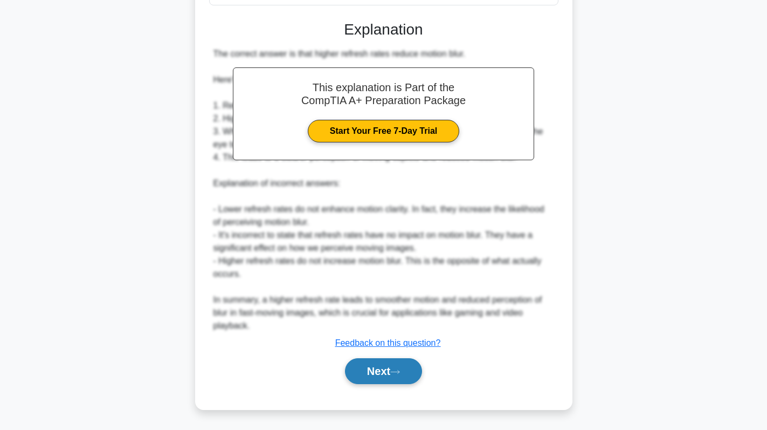
click at [396, 369] on icon at bounding box center [395, 372] width 10 height 6
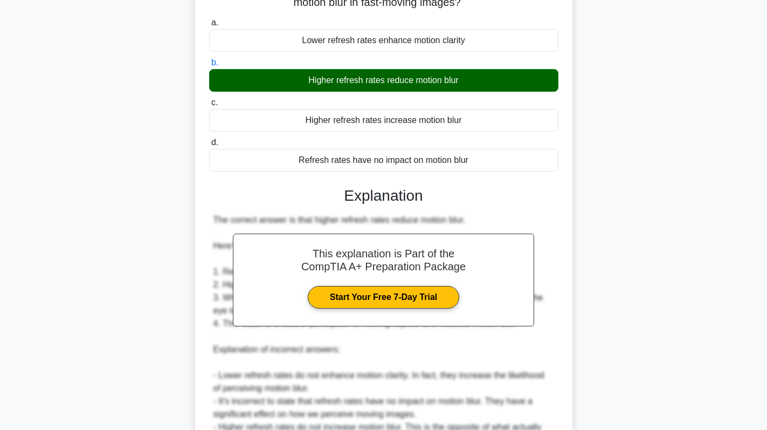
scroll to position [0, 0]
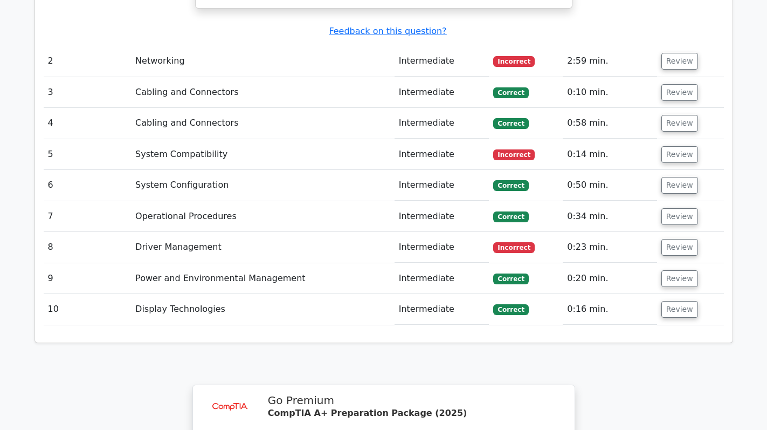
scroll to position [1780, 0]
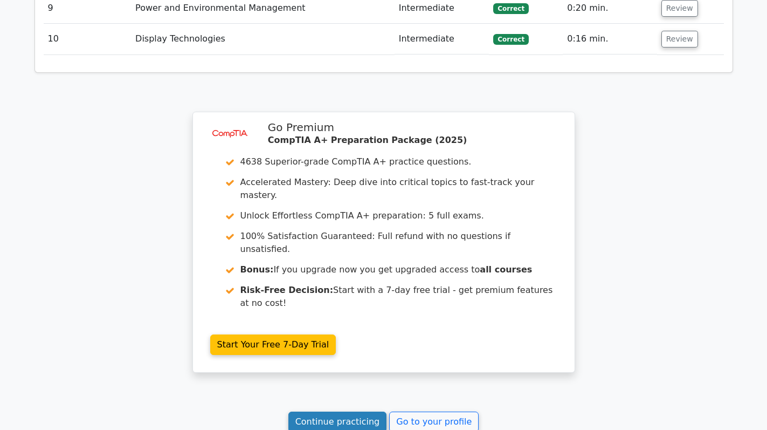
click at [347, 411] on link "Continue practicing" at bounding box center [338, 421] width 99 height 20
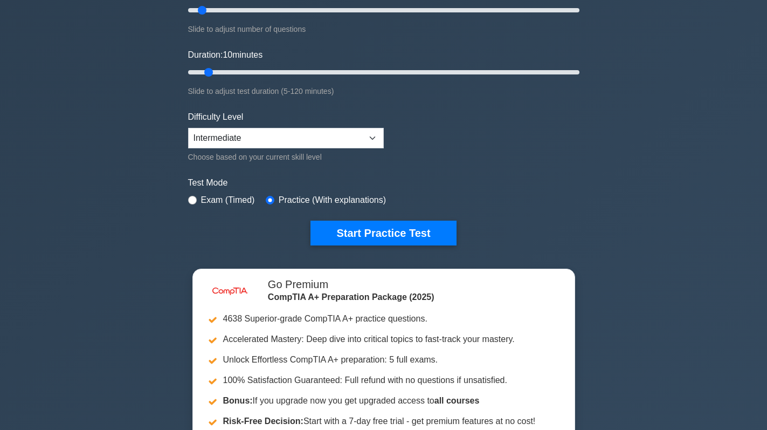
scroll to position [162, 0]
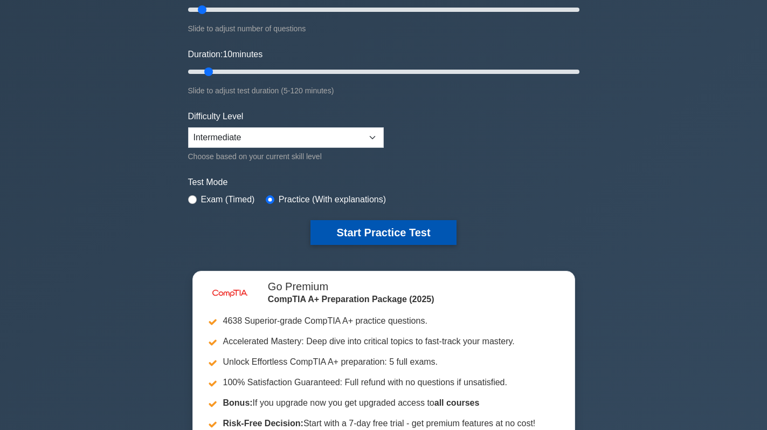
click at [383, 238] on button "Start Practice Test" at bounding box center [384, 232] width 146 height 25
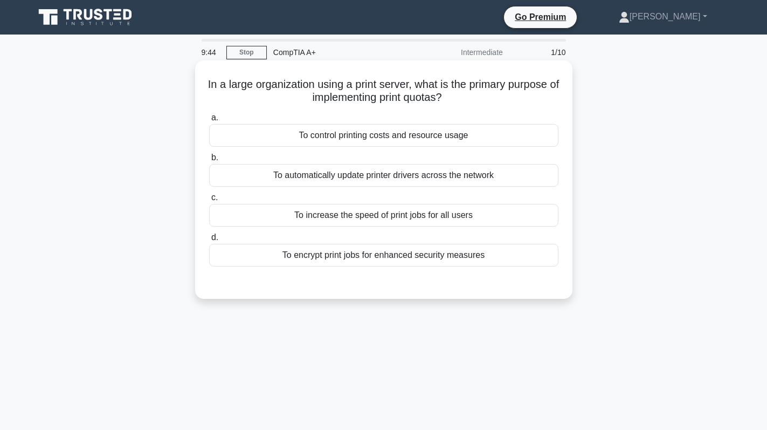
click at [416, 249] on div "To encrypt print jobs for enhanced security measures" at bounding box center [383, 255] width 349 height 23
click at [209, 241] on input "d. To encrypt print jobs for enhanced security measures" at bounding box center [209, 237] width 0 height 7
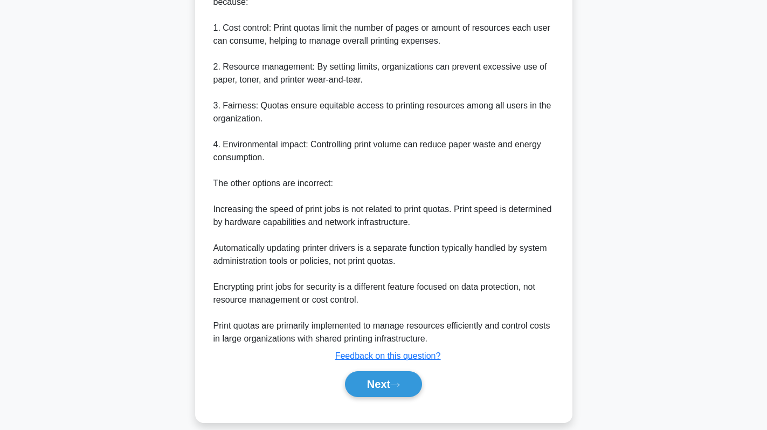
scroll to position [340, 0]
click at [373, 370] on button "Next" at bounding box center [383, 383] width 77 height 26
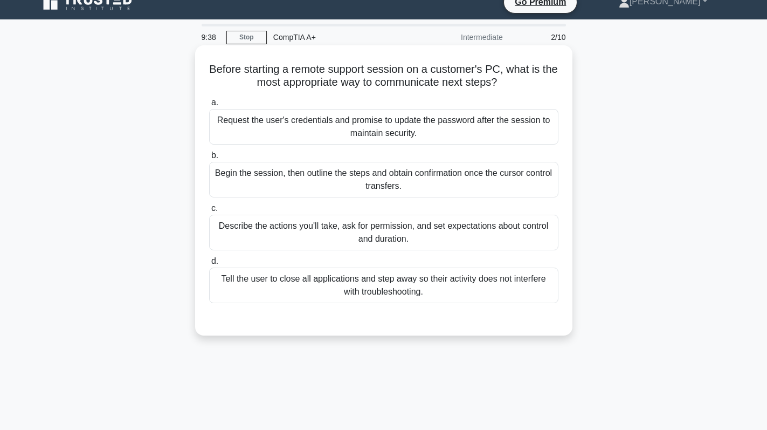
scroll to position [0, 0]
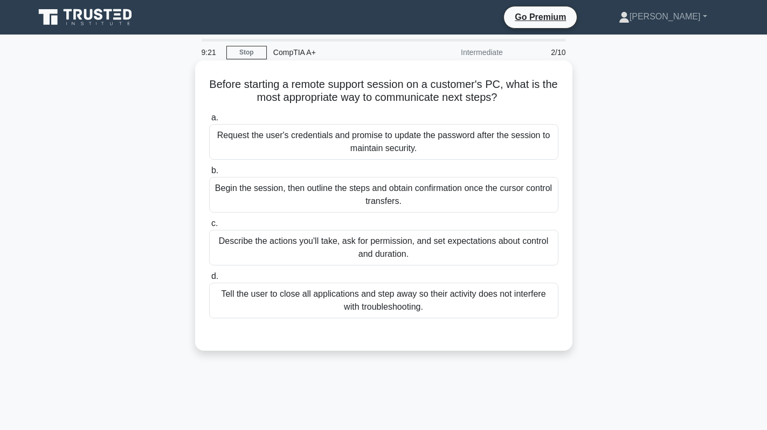
click at [437, 245] on div "Describe the actions you'll take, ask for permission, and set expectations abou…" at bounding box center [383, 248] width 349 height 36
click at [209, 227] on input "c. Describe the actions you'll take, ask for permission, and set expectations a…" at bounding box center [209, 223] width 0 height 7
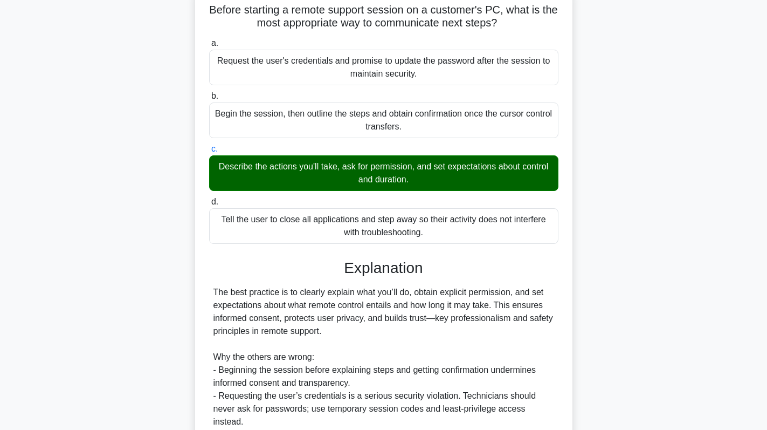
scroll to position [197, 0]
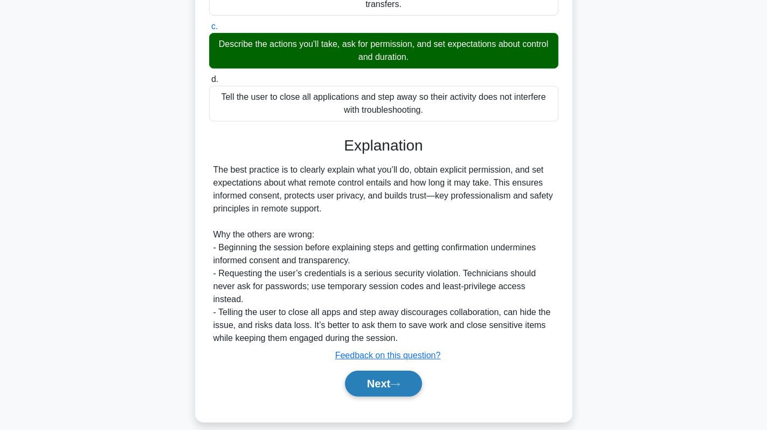
click at [371, 373] on button "Next" at bounding box center [383, 383] width 77 height 26
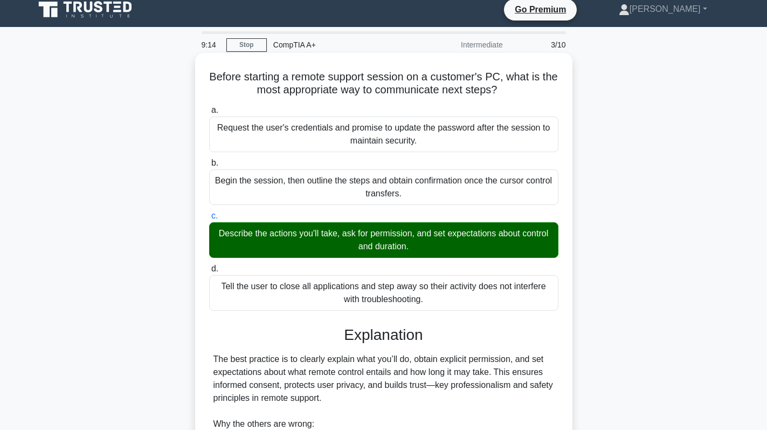
scroll to position [0, 0]
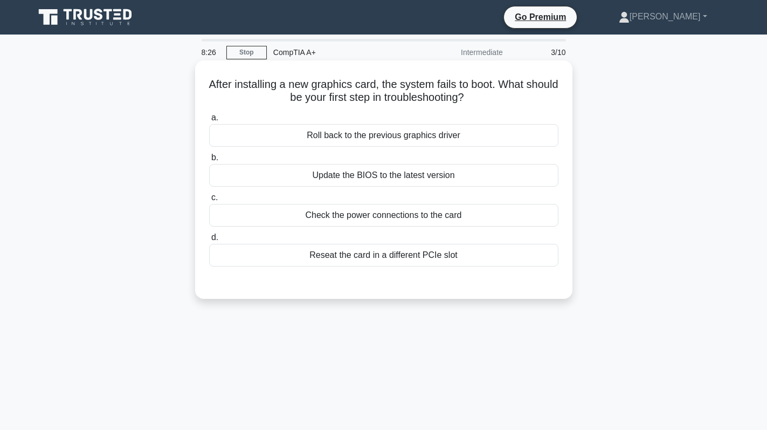
click at [379, 225] on div "Check the power connections to the card" at bounding box center [383, 215] width 349 height 23
click at [209, 201] on input "c. Check the power connections to the card" at bounding box center [209, 197] width 0 height 7
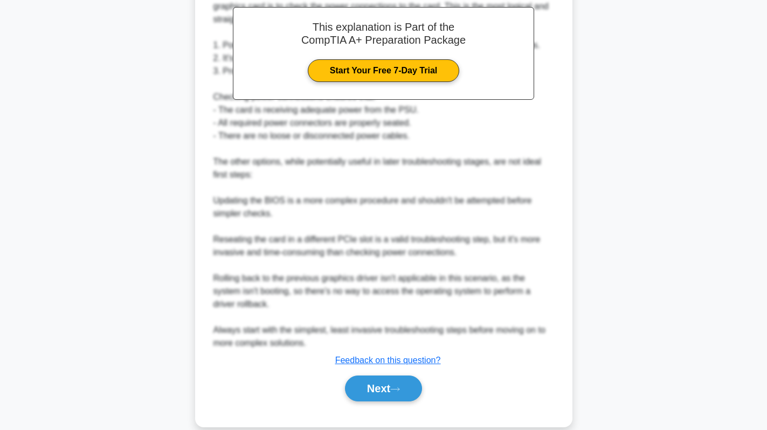
scroll to position [339, 0]
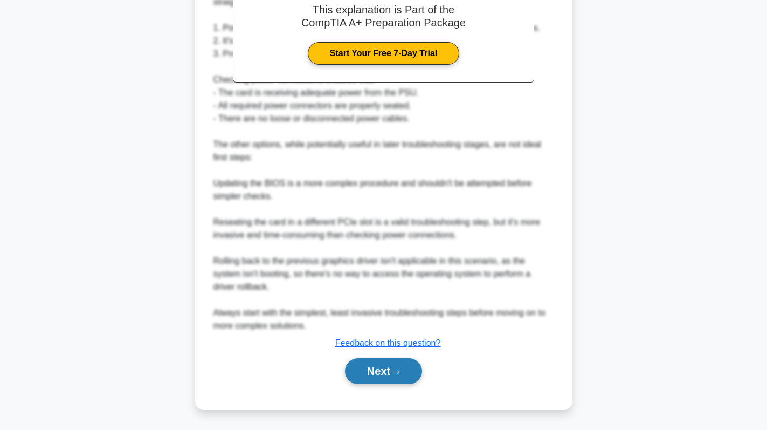
click at [397, 377] on button "Next" at bounding box center [383, 371] width 77 height 26
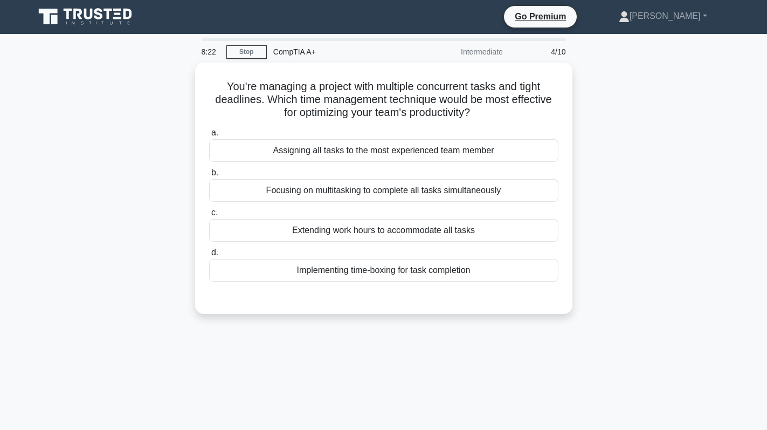
scroll to position [0, 0]
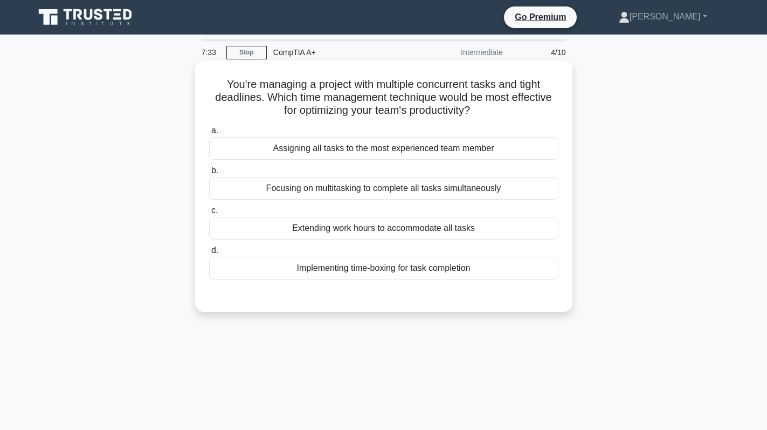
click at [498, 183] on div "Focusing on multitasking to complete all tasks simultaneously" at bounding box center [383, 188] width 349 height 23
click at [209, 174] on input "b. Focusing on multitasking to complete all tasks simultaneously" at bounding box center [209, 170] width 0 height 7
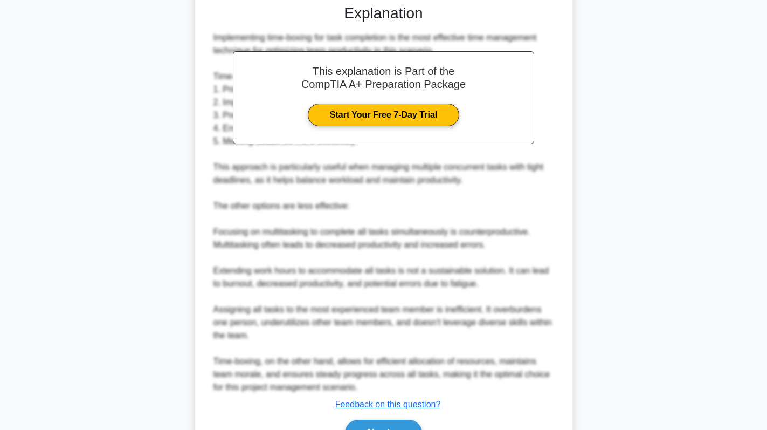
scroll to position [324, 0]
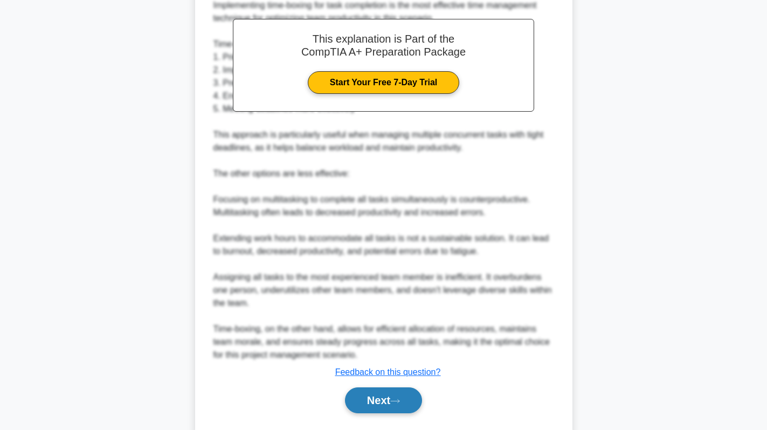
click at [367, 391] on button "Next" at bounding box center [383, 400] width 77 height 26
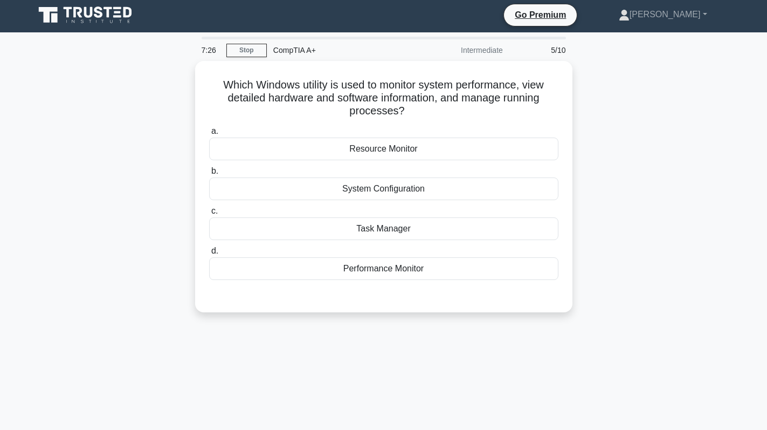
scroll to position [0, 0]
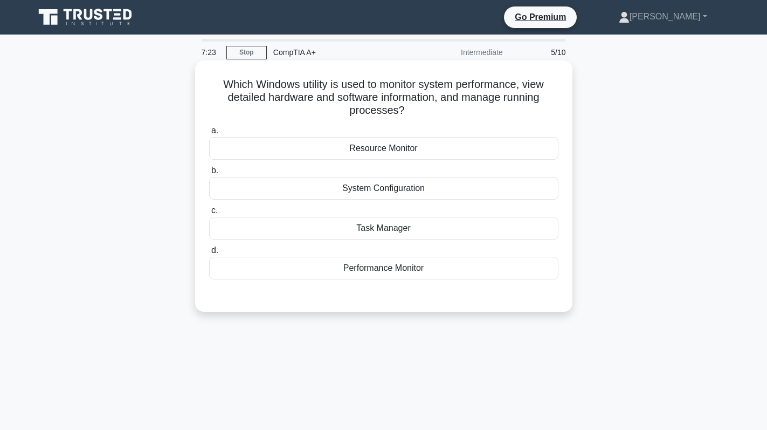
click at [435, 270] on div "Performance Monitor" at bounding box center [383, 268] width 349 height 23
click at [209, 254] on input "d. Performance Monitor" at bounding box center [209, 250] width 0 height 7
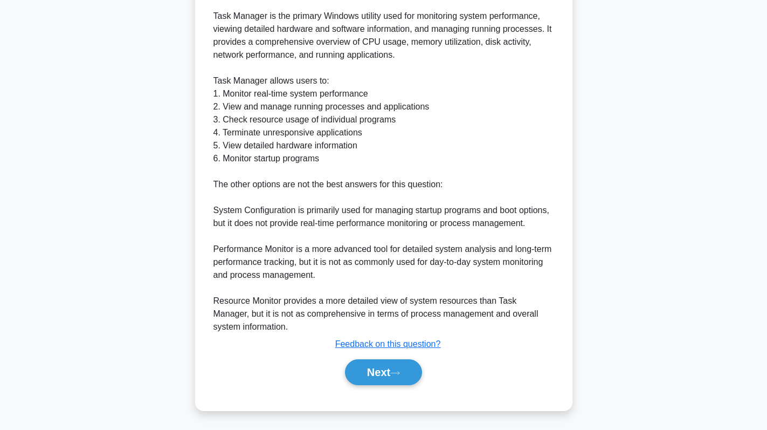
scroll to position [340, 0]
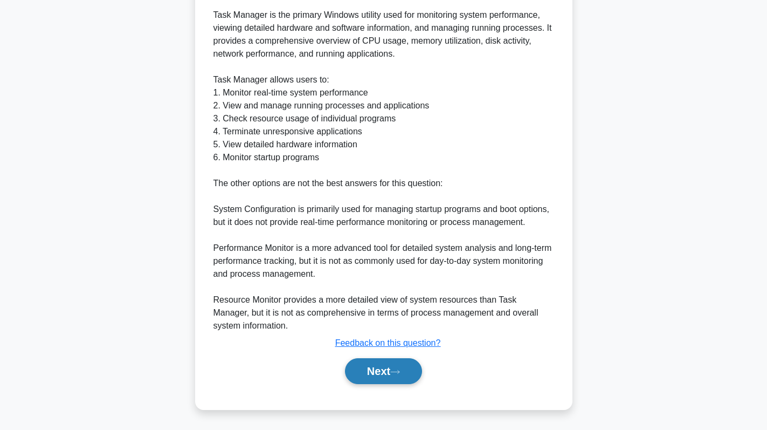
click at [379, 375] on button "Next" at bounding box center [383, 371] width 77 height 26
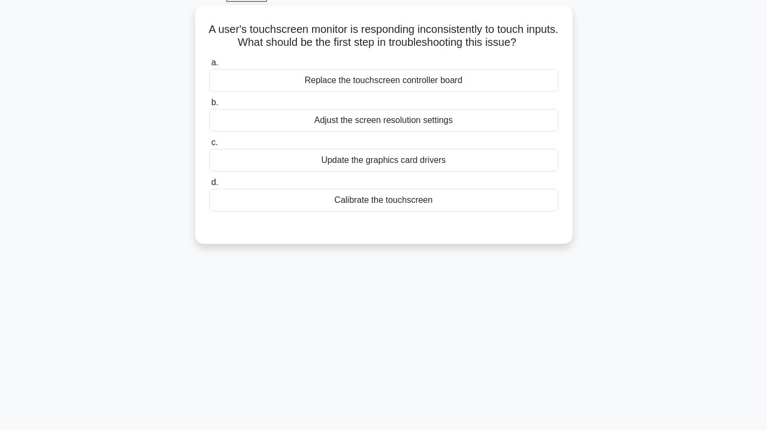
scroll to position [0, 0]
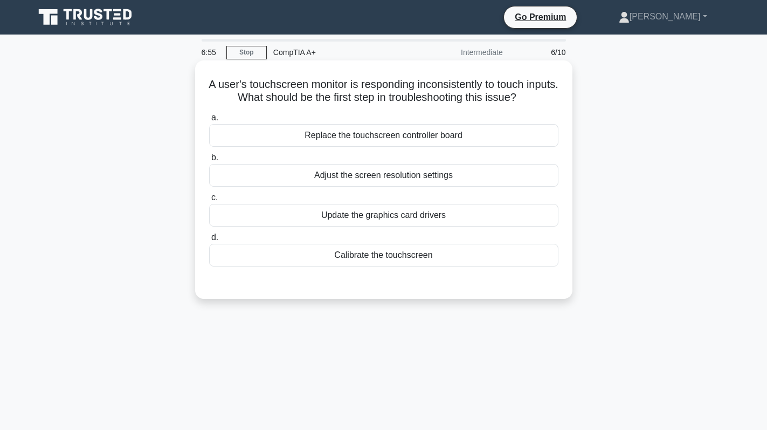
click at [443, 250] on div "Calibrate the touchscreen" at bounding box center [383, 255] width 349 height 23
click at [209, 241] on input "d. Calibrate the touchscreen" at bounding box center [209, 237] width 0 height 7
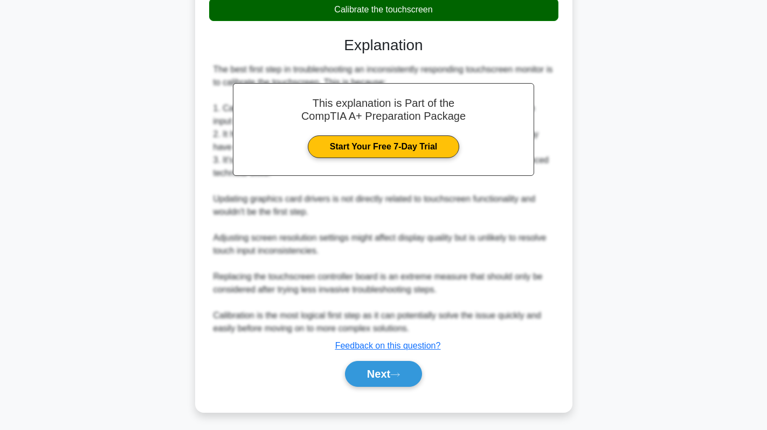
scroll to position [249, 0]
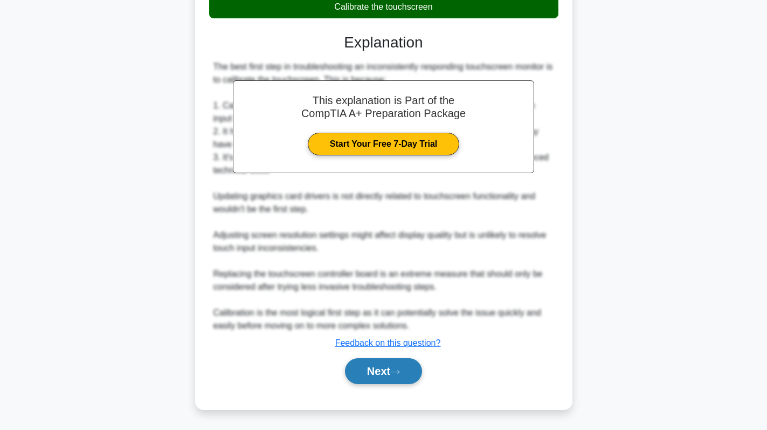
click at [383, 377] on button "Next" at bounding box center [383, 371] width 77 height 26
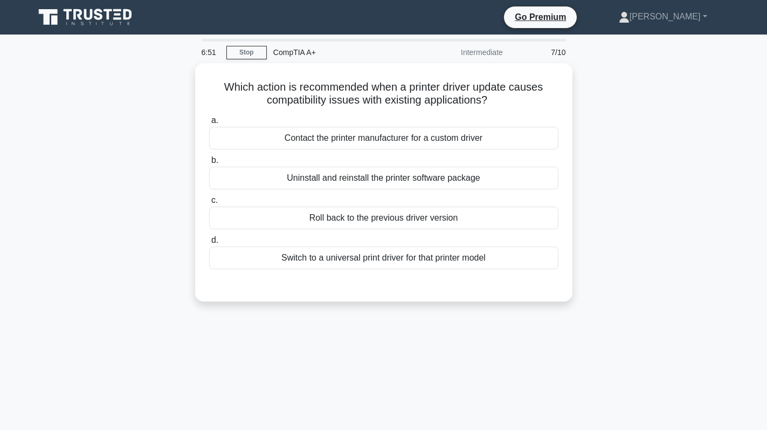
scroll to position [0, 0]
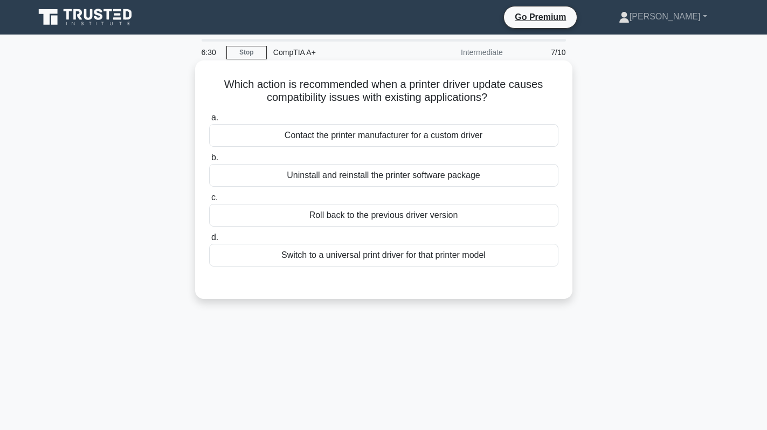
click at [475, 217] on div "Roll back to the previous driver version" at bounding box center [383, 215] width 349 height 23
click at [209, 201] on input "c. Roll back to the previous driver version" at bounding box center [209, 197] width 0 height 7
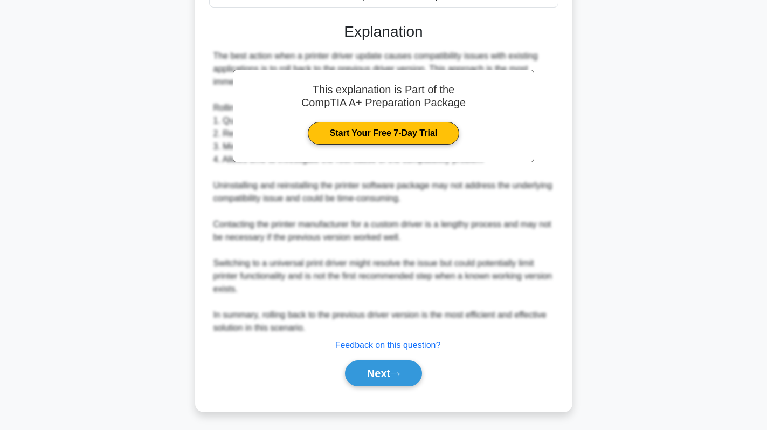
scroll to position [262, 0]
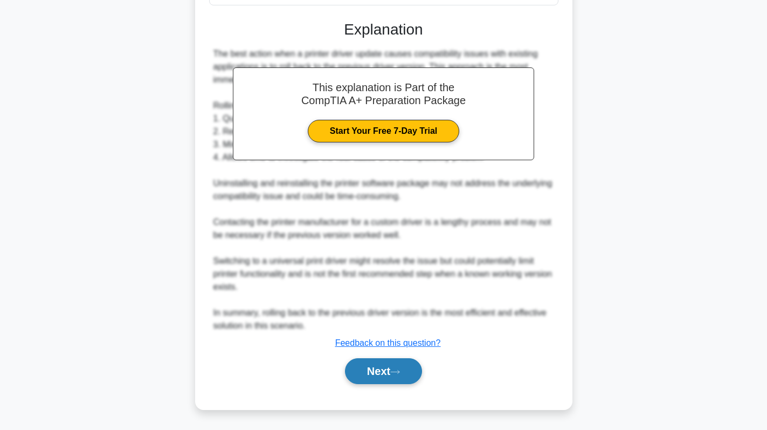
click at [374, 368] on button "Next" at bounding box center [383, 371] width 77 height 26
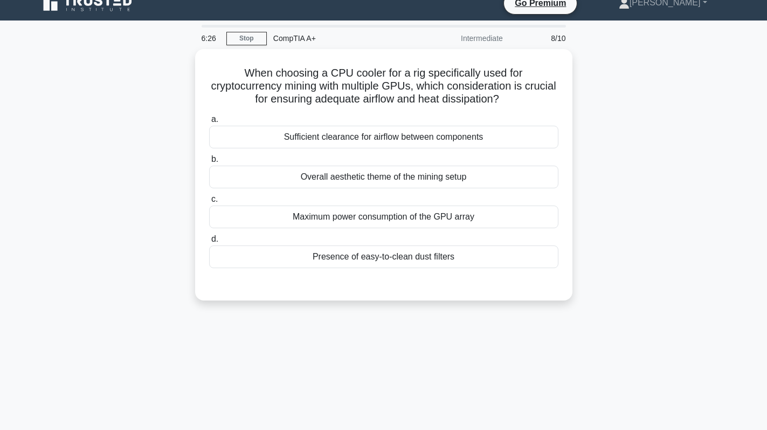
scroll to position [0, 0]
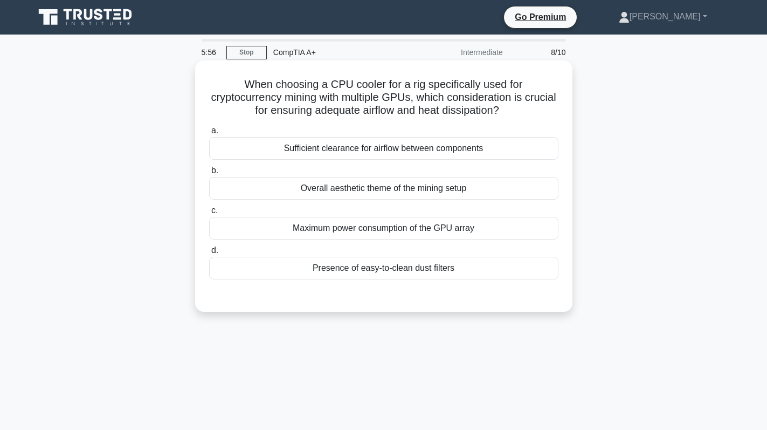
click at [451, 155] on div "Sufficient clearance for airflow between components" at bounding box center [383, 148] width 349 height 23
click at [209, 134] on input "a. Sufficient clearance for airflow between components" at bounding box center [209, 130] width 0 height 7
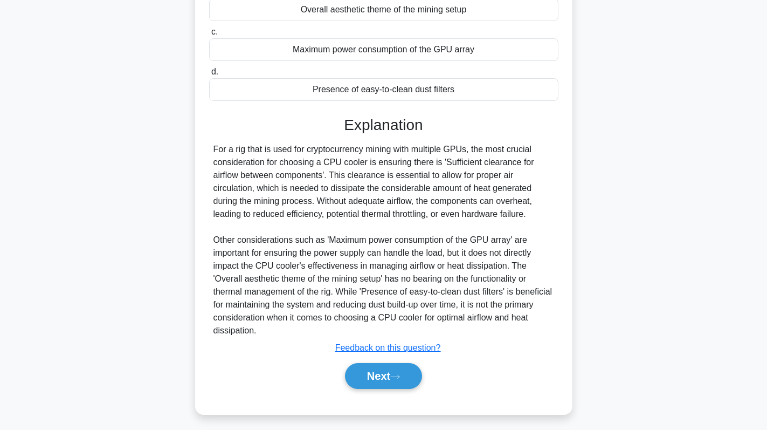
scroll to position [184, 0]
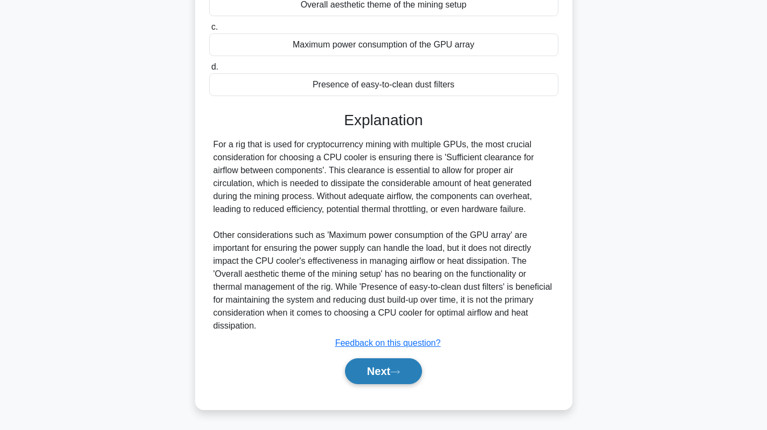
click at [401, 367] on button "Next" at bounding box center [383, 371] width 77 height 26
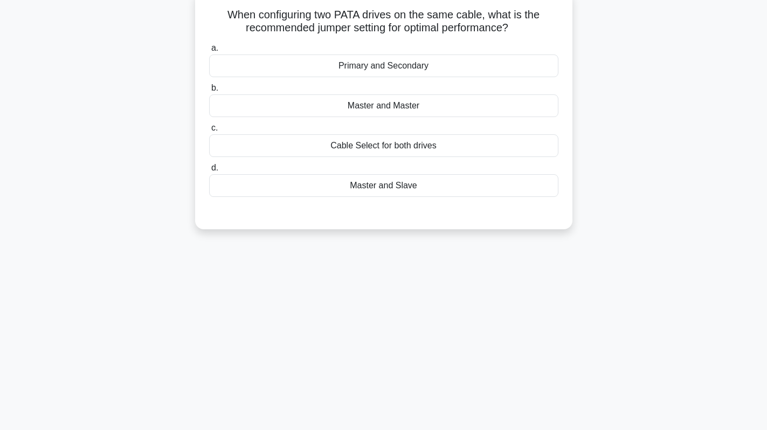
scroll to position [0, 0]
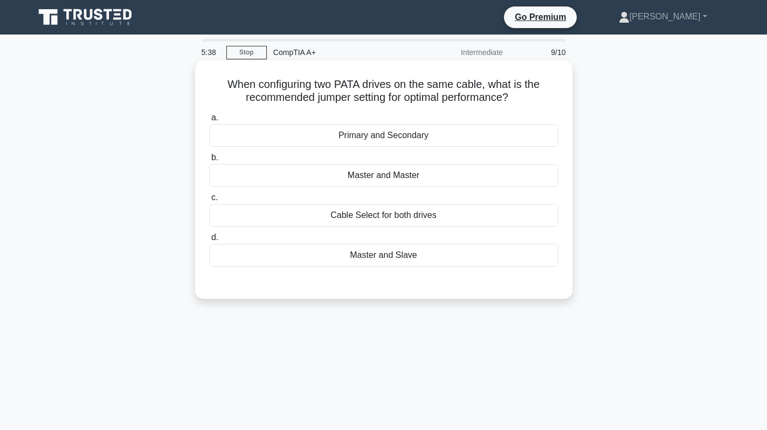
click at [422, 255] on div "Master and Slave" at bounding box center [383, 255] width 349 height 23
click at [209, 241] on input "d. Master and Slave" at bounding box center [209, 237] width 0 height 7
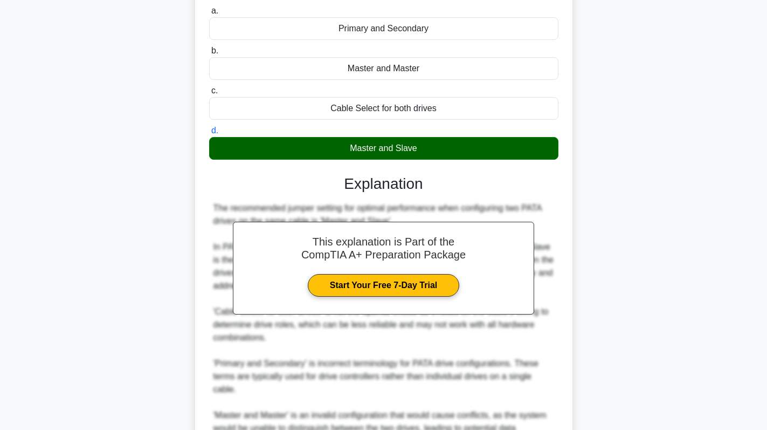
scroll to position [262, 0]
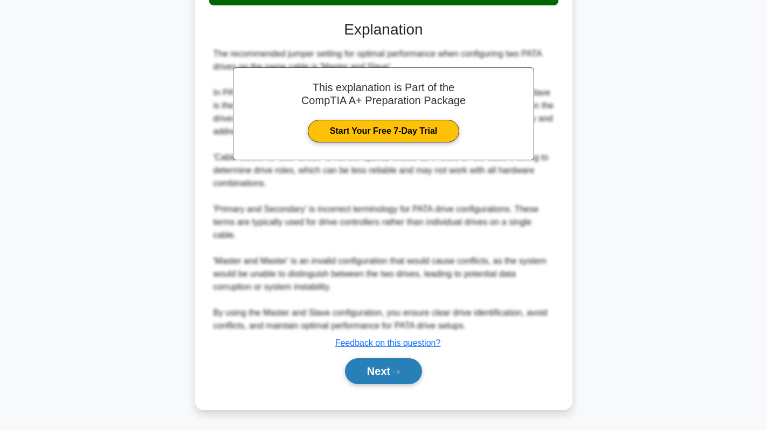
click at [388, 368] on button "Next" at bounding box center [383, 371] width 77 height 26
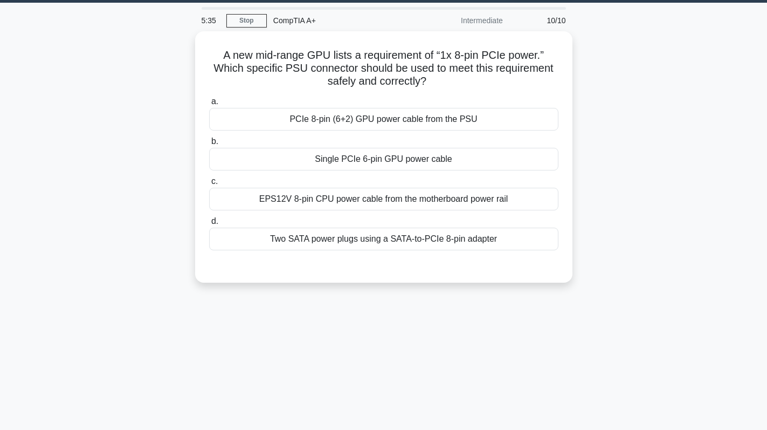
scroll to position [0, 0]
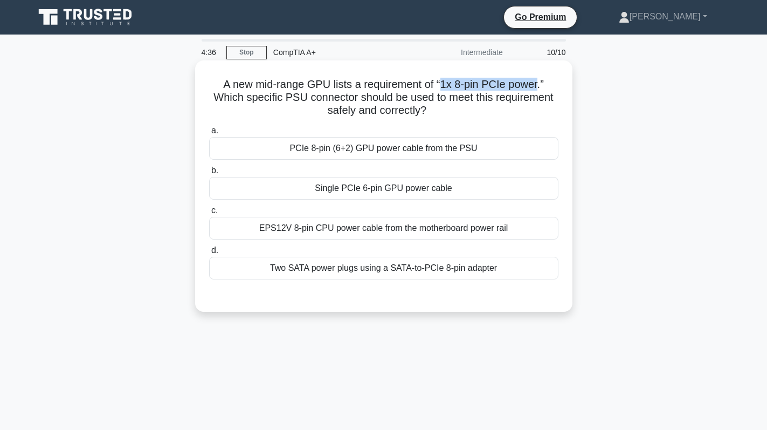
drag, startPoint x: 445, startPoint y: 87, endPoint x: 542, endPoint y: 87, distance: 96.5
click at [542, 87] on h5 "A new mid-range GPU lists a requirement of “1x 8-pin PCIe power.” Which specifi…" at bounding box center [384, 98] width 352 height 40
copy h5 "1x 8-pin PCIe power"
click at [413, 181] on div "Single PCIe 6-pin GPU power cable" at bounding box center [383, 188] width 349 height 23
click at [209, 174] on input "b. Single PCIe 6-pin GPU power cable" at bounding box center [209, 170] width 0 height 7
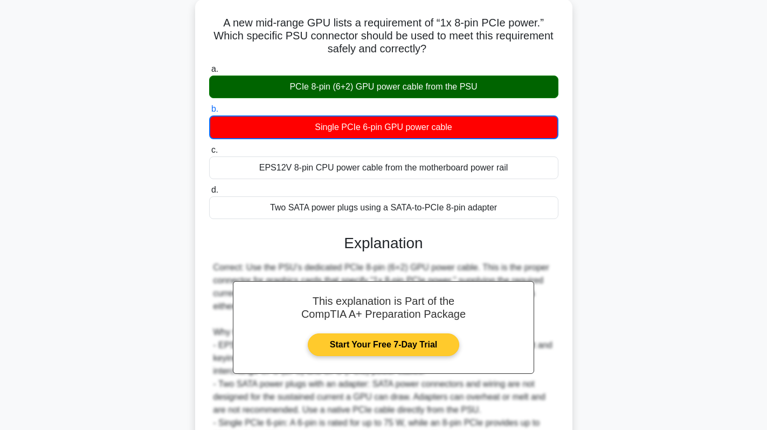
scroll to position [172, 0]
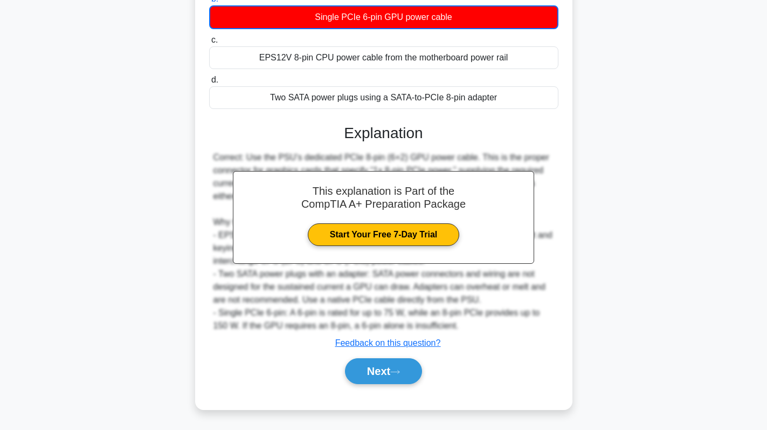
click at [390, 357] on div "Next" at bounding box center [383, 371] width 349 height 35
click at [382, 374] on button "Next" at bounding box center [383, 371] width 77 height 26
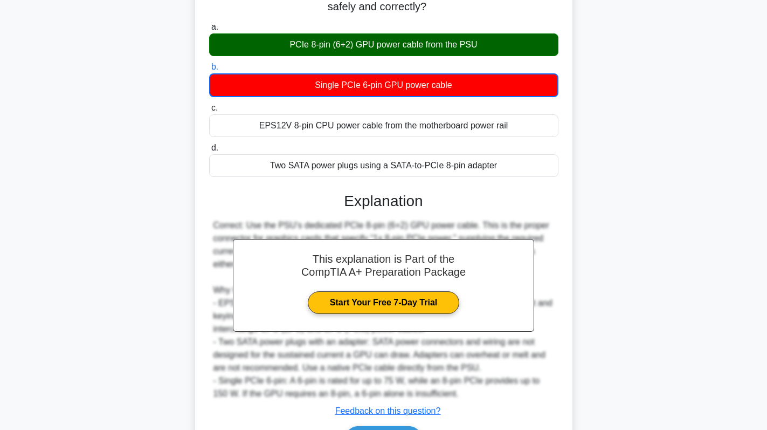
scroll to position [0, 0]
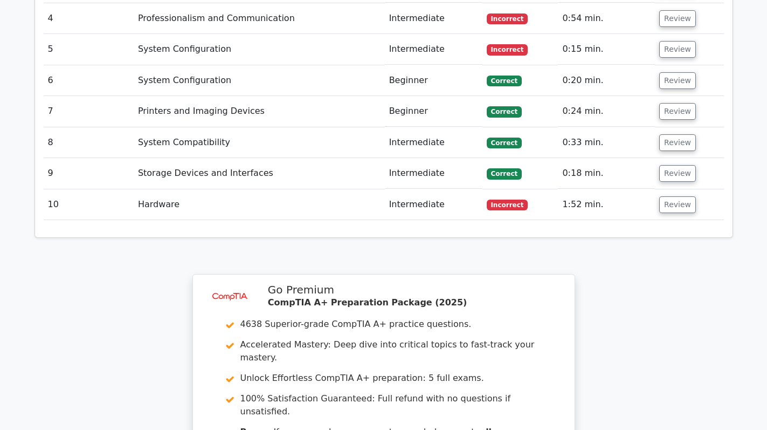
scroll to position [1922, 0]
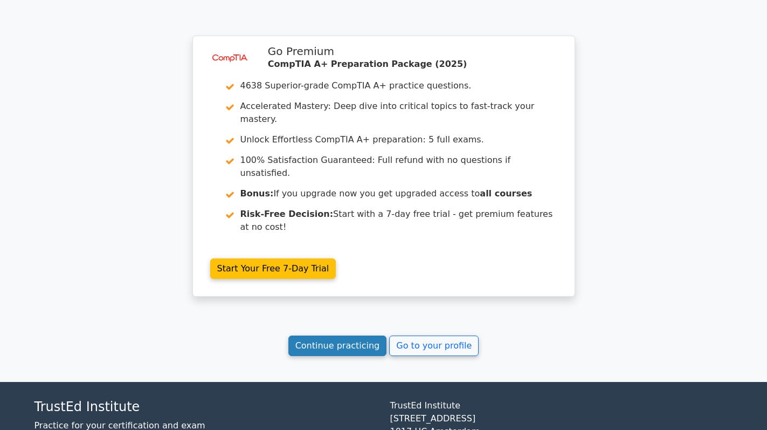
click at [299, 335] on link "Continue practicing" at bounding box center [338, 345] width 99 height 20
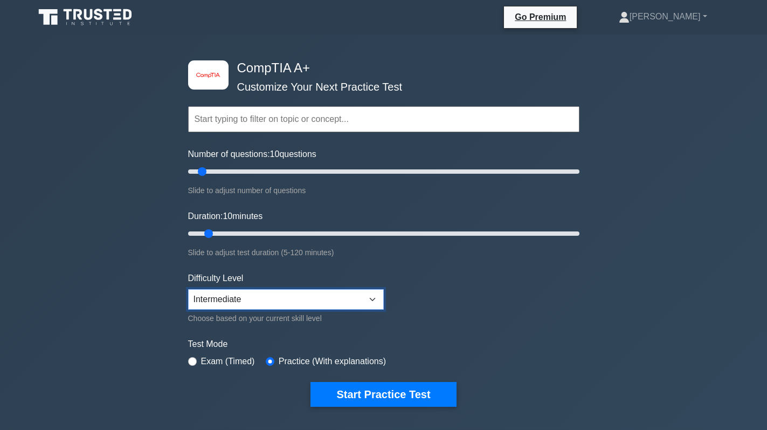
click at [248, 308] on select "Beginner Intermediate Expert" at bounding box center [286, 299] width 196 height 20
select select "expert"
click at [188, 289] on select "Beginner Intermediate Expert" at bounding box center [286, 299] width 196 height 20
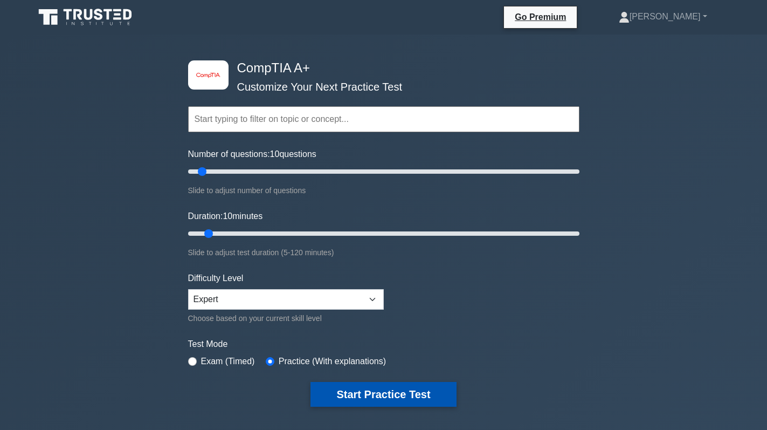
click at [384, 382] on button "Start Practice Test" at bounding box center [384, 394] width 146 height 25
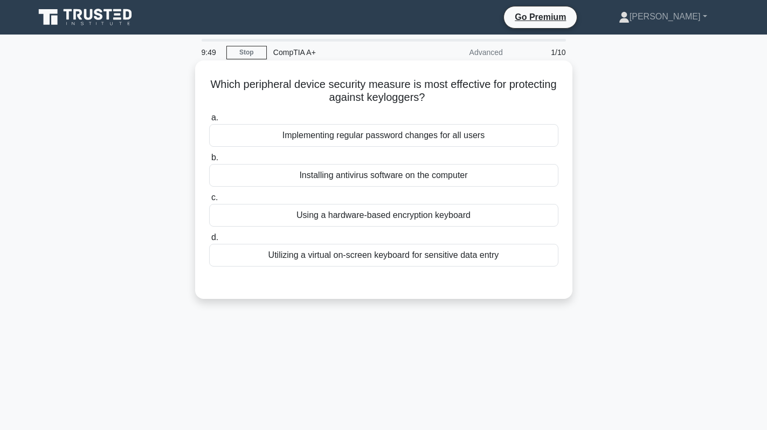
drag, startPoint x: 458, startPoint y: 101, endPoint x: 197, endPoint y: 70, distance: 263.3
click at [157, 74] on div "Which peripheral device security measure is most effective for protecting again…" at bounding box center [384, 188] width 712 height 251
copy h5 "Which peripheral device security measure is most effective for protecting again…"
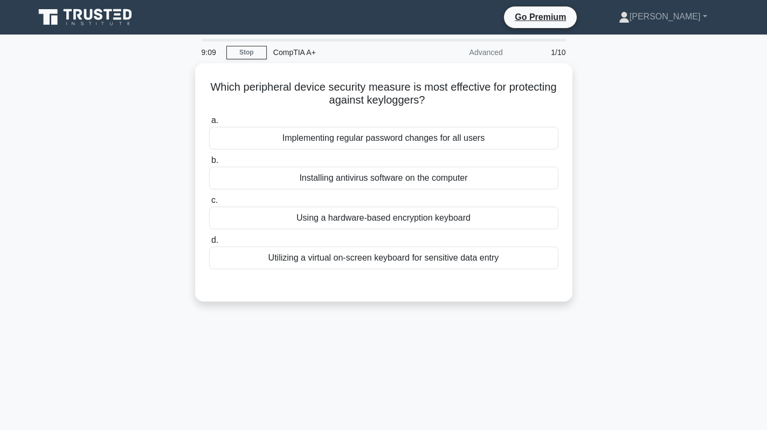
click at [599, 169] on div "Which peripheral device security measure is most effective for protecting again…" at bounding box center [384, 188] width 712 height 251
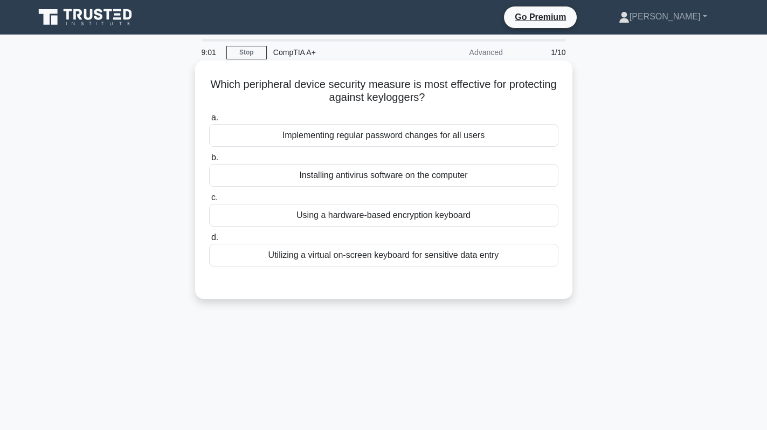
click at [381, 122] on label "a. Implementing regular password changes for all users" at bounding box center [383, 129] width 349 height 36
click at [209, 121] on input "a. Implementing regular password changes for all users" at bounding box center [209, 117] width 0 height 7
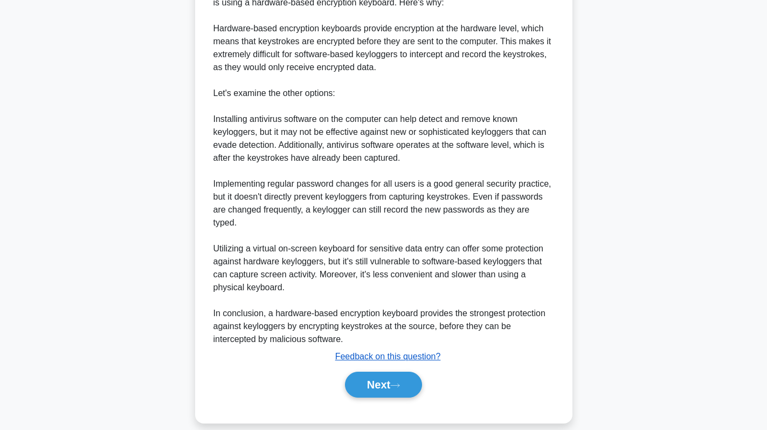
scroll to position [327, 0]
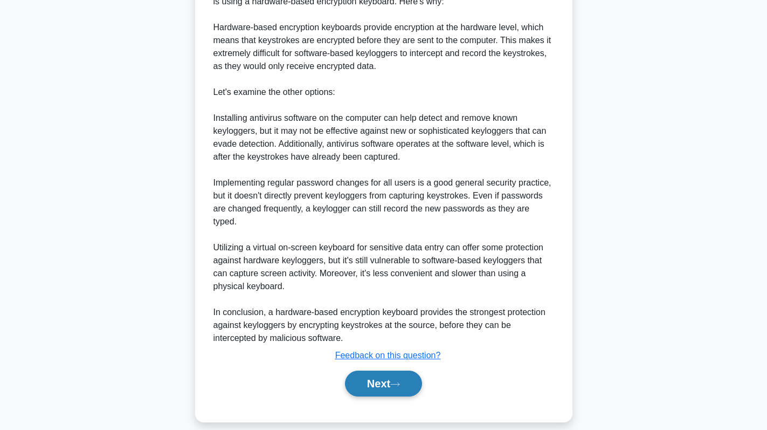
click at [382, 372] on button "Next" at bounding box center [383, 383] width 77 height 26
click at [381, 375] on button "Next" at bounding box center [383, 383] width 77 height 26
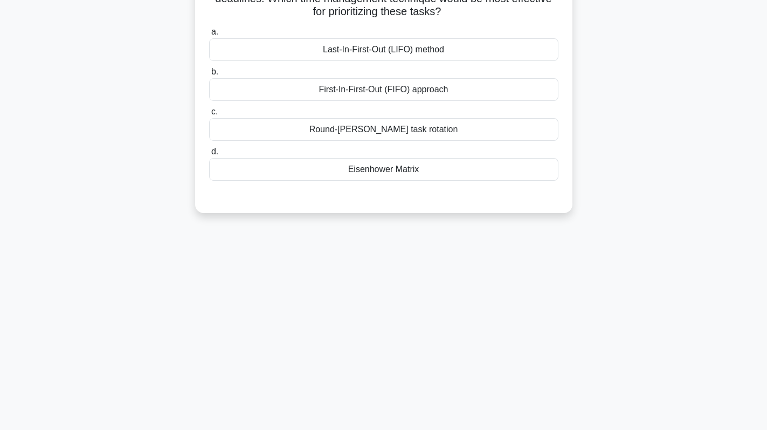
scroll to position [0, 0]
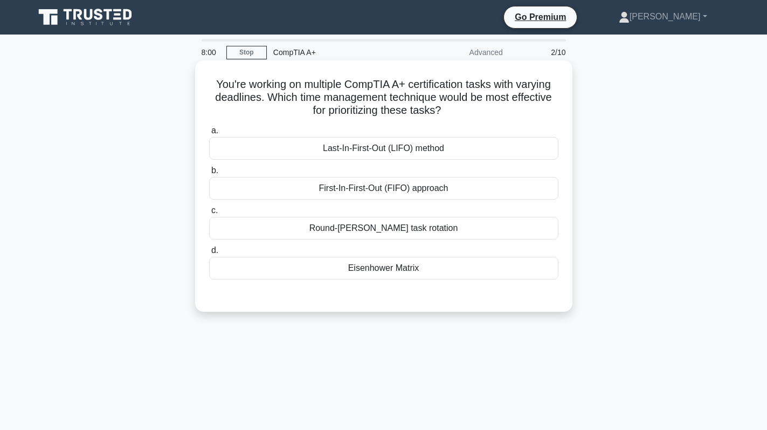
click at [392, 189] on div "First-In-First-Out (FIFO) approach" at bounding box center [383, 188] width 349 height 23
click at [209, 174] on input "b. First-In-First-Out (FIFO) approach" at bounding box center [209, 170] width 0 height 7
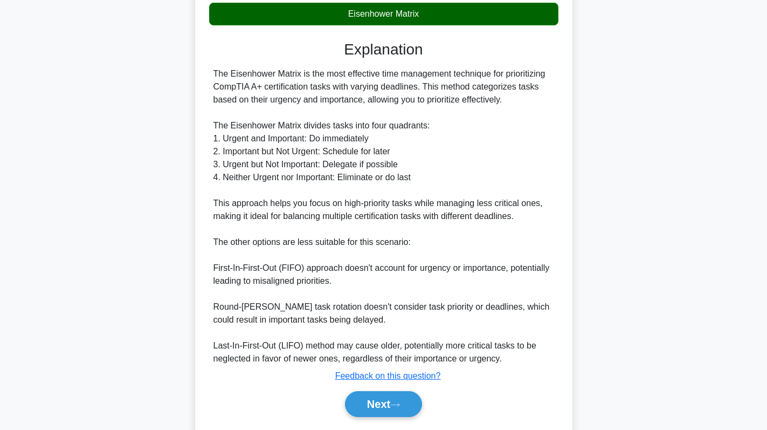
scroll to position [289, 0]
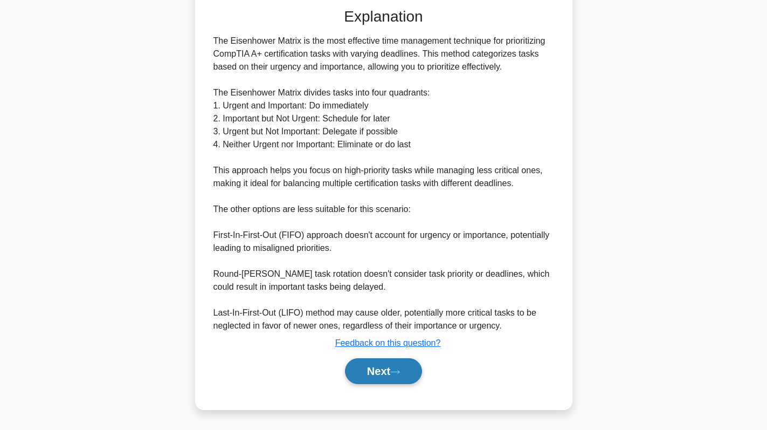
click at [382, 375] on button "Next" at bounding box center [383, 371] width 77 height 26
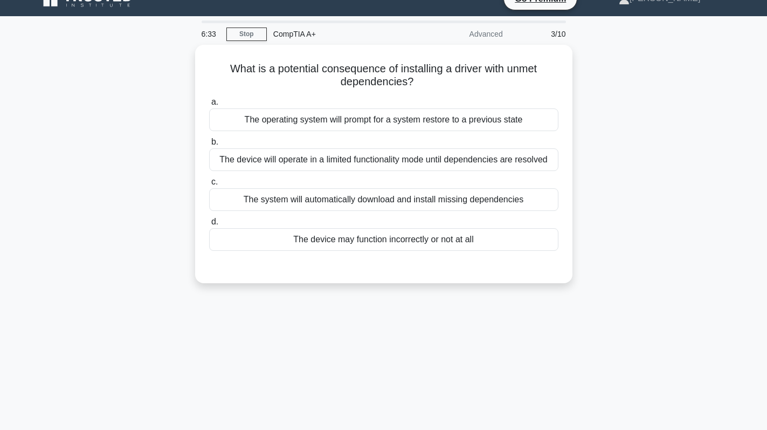
scroll to position [0, 0]
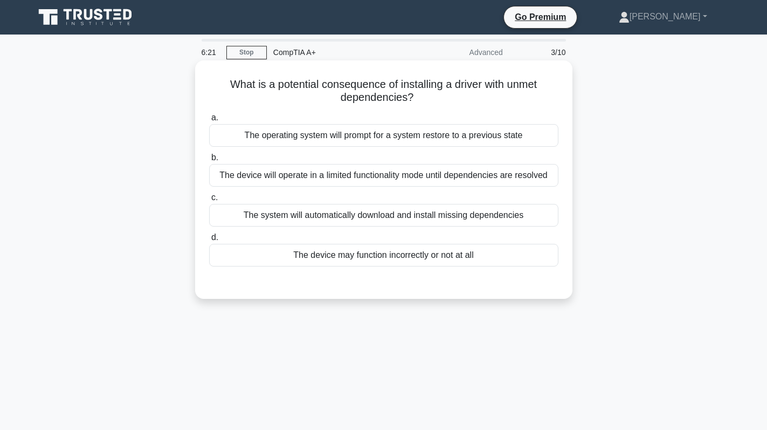
drag, startPoint x: 421, startPoint y: 98, endPoint x: 262, endPoint y: 88, distance: 159.9
click at [195, 84] on div "What is a potential consequence of installing a driver with unmet dependencies?…" at bounding box center [383, 179] width 377 height 238
copy h5 "What is a potential consequence of installing a driver with unmet dependencies?"
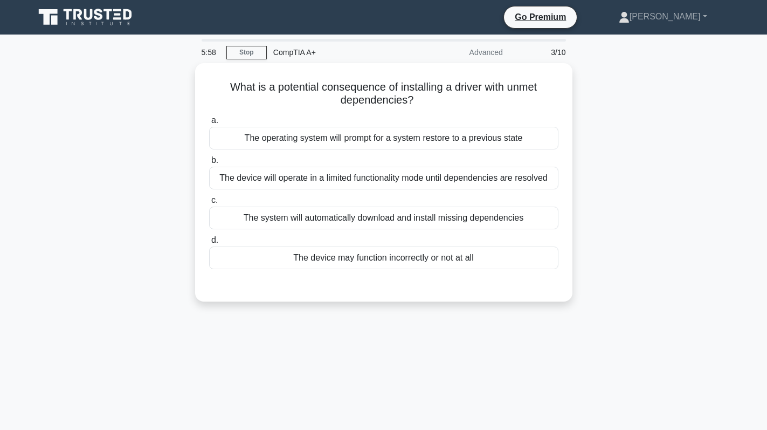
click at [606, 158] on div "What is a potential consequence of installing a driver with unmet dependencies?…" at bounding box center [384, 188] width 712 height 251
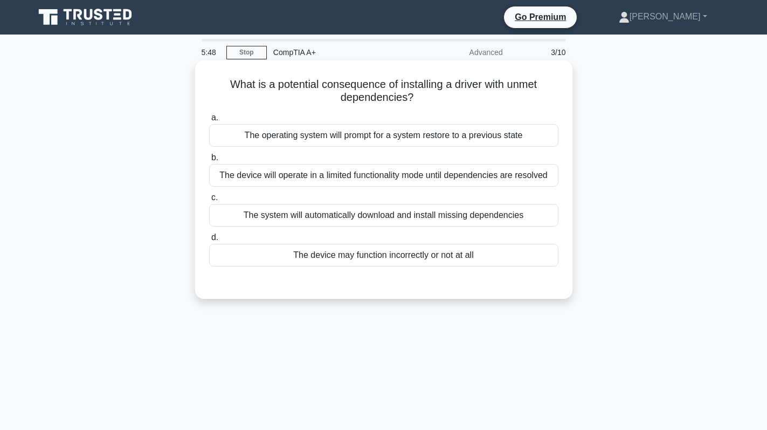
click at [461, 174] on div "The device will operate in a limited functionality mode until dependencies are …" at bounding box center [383, 175] width 349 height 23
click at [209, 161] on input "b. The device will operate in a limited functionality mode until dependencies a…" at bounding box center [209, 157] width 0 height 7
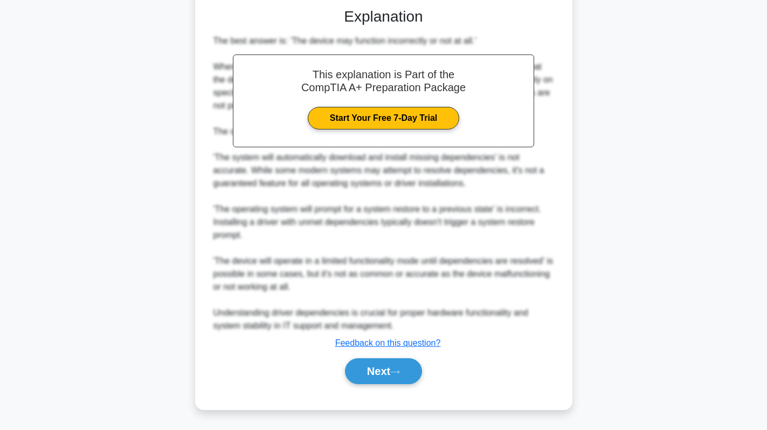
scroll to position [289, 0]
click at [371, 367] on button "Next" at bounding box center [383, 371] width 77 height 26
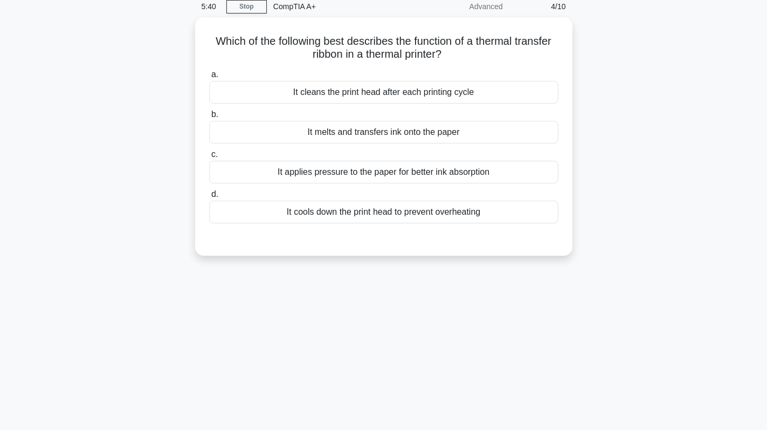
scroll to position [0, 0]
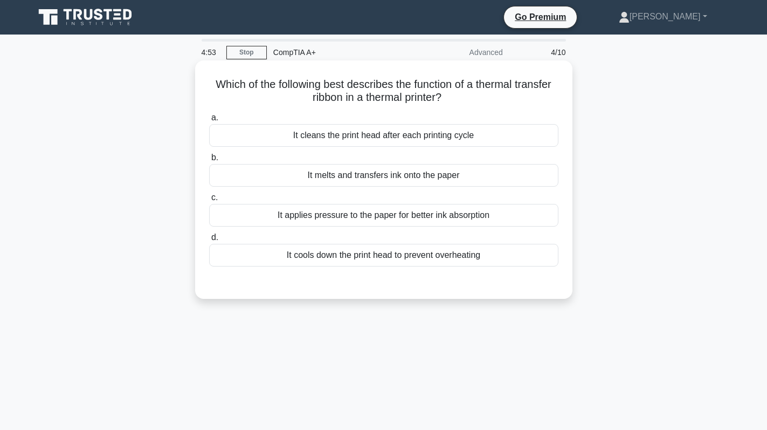
click at [499, 179] on div "It melts and transfers ink onto the paper" at bounding box center [383, 175] width 349 height 23
click at [209, 161] on input "b. It melts and transfers ink onto the paper" at bounding box center [209, 157] width 0 height 7
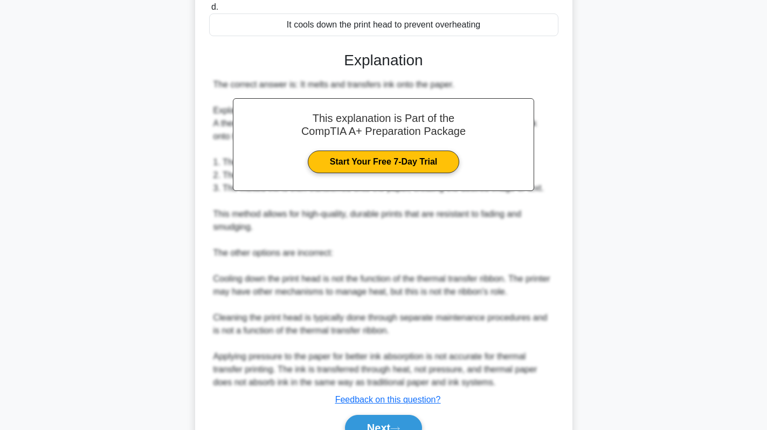
scroll to position [287, 0]
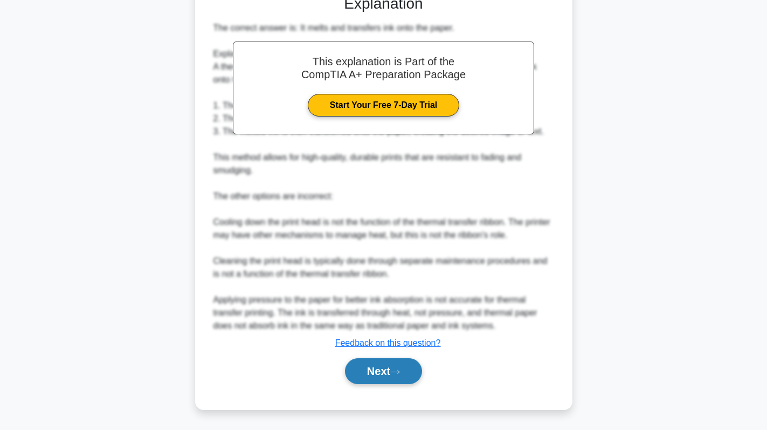
click at [379, 375] on button "Next" at bounding box center [383, 371] width 77 height 26
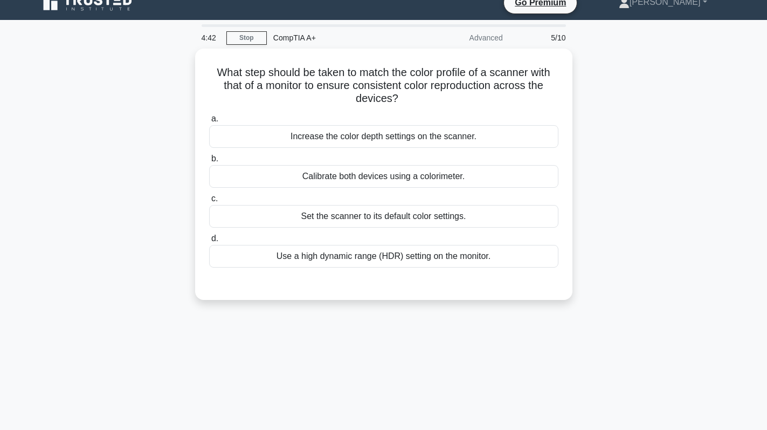
scroll to position [0, 0]
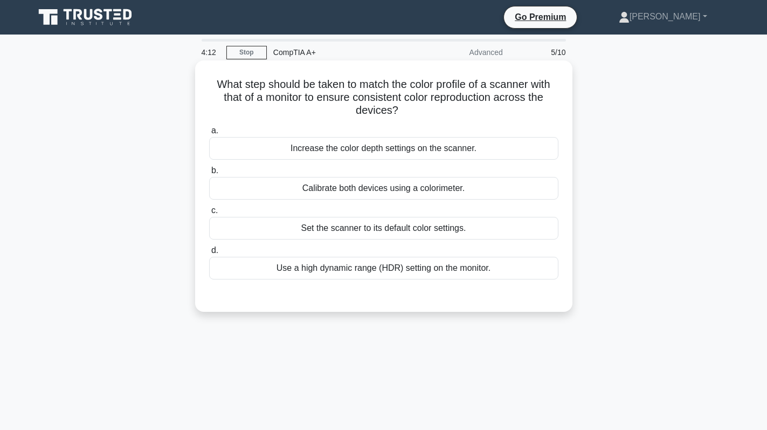
click at [458, 182] on div "Calibrate both devices using a colorimeter." at bounding box center [383, 188] width 349 height 23
click at [209, 174] on input "b. Calibrate both devices using a colorimeter." at bounding box center [209, 170] width 0 height 7
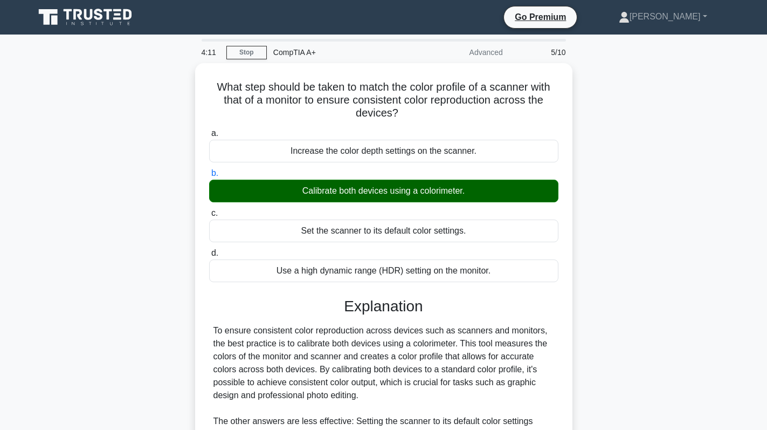
scroll to position [153, 0]
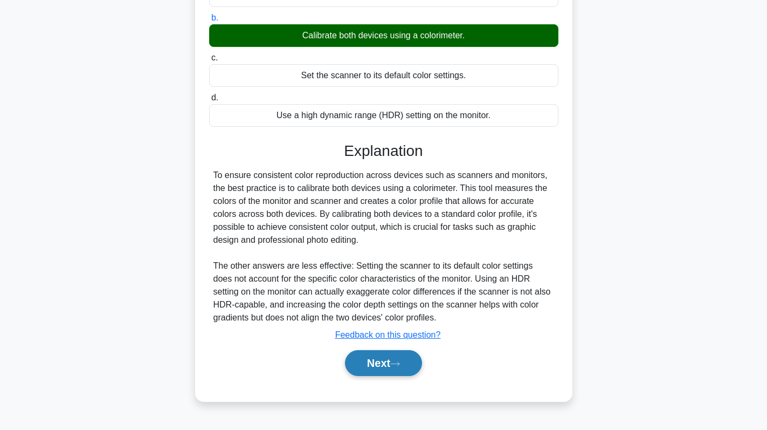
click at [379, 367] on button "Next" at bounding box center [383, 363] width 77 height 26
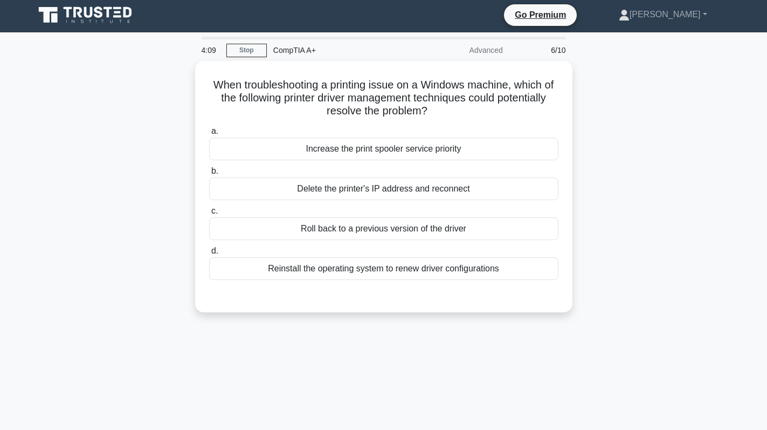
scroll to position [0, 0]
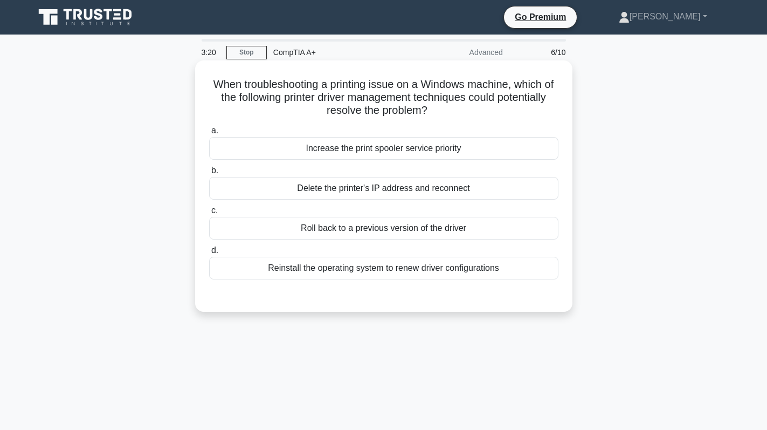
click at [382, 233] on div "Roll back to a previous version of the driver" at bounding box center [383, 228] width 349 height 23
click at [209, 214] on input "c. Roll back to a previous version of the driver" at bounding box center [209, 210] width 0 height 7
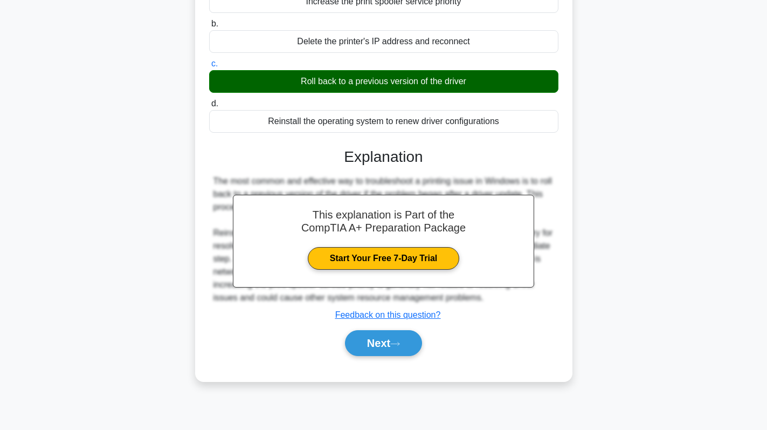
scroll to position [153, 0]
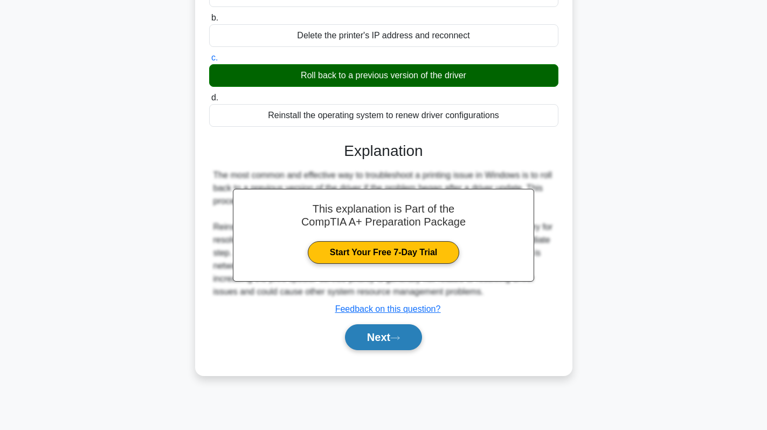
click at [376, 338] on button "Next" at bounding box center [383, 337] width 77 height 26
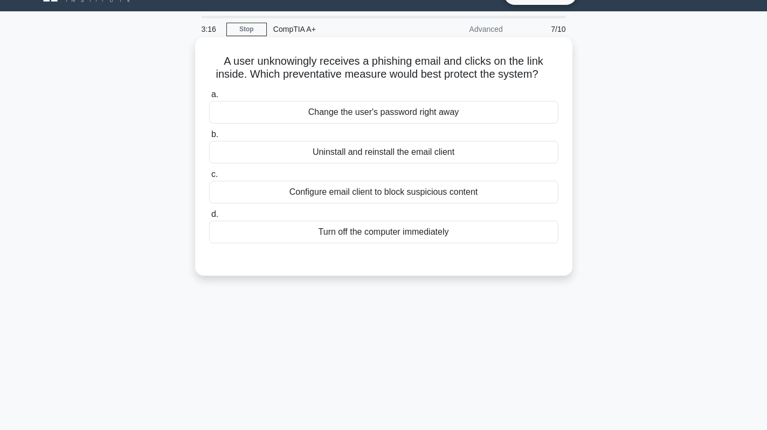
scroll to position [0, 0]
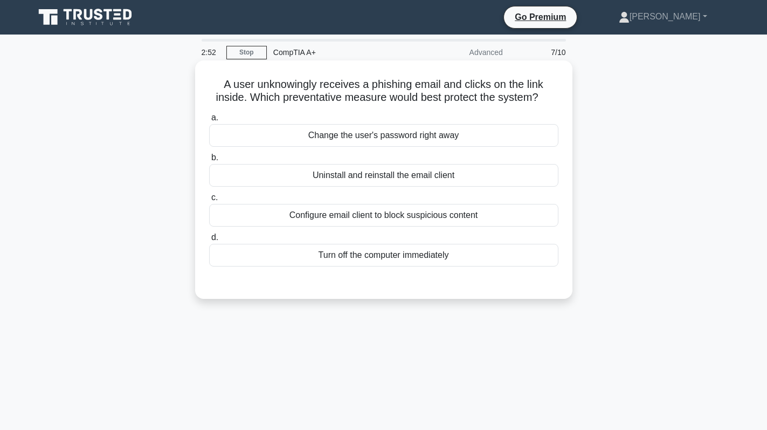
click at [432, 250] on div "Turn off the computer immediately" at bounding box center [383, 255] width 349 height 23
click at [209, 241] on input "d. Turn off the computer immediately" at bounding box center [209, 237] width 0 height 7
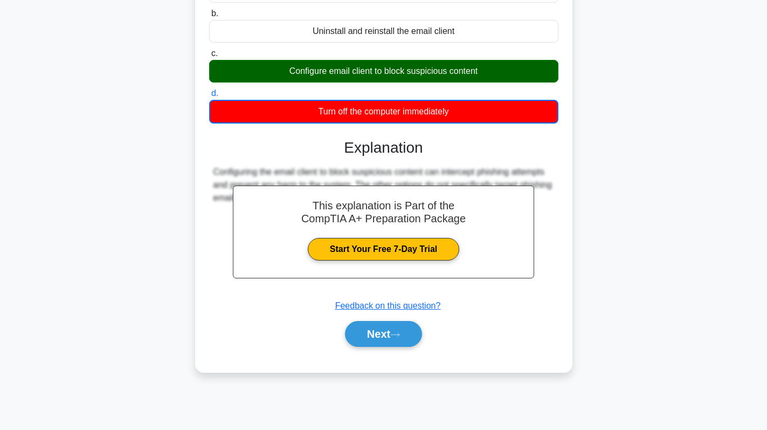
scroll to position [153, 0]
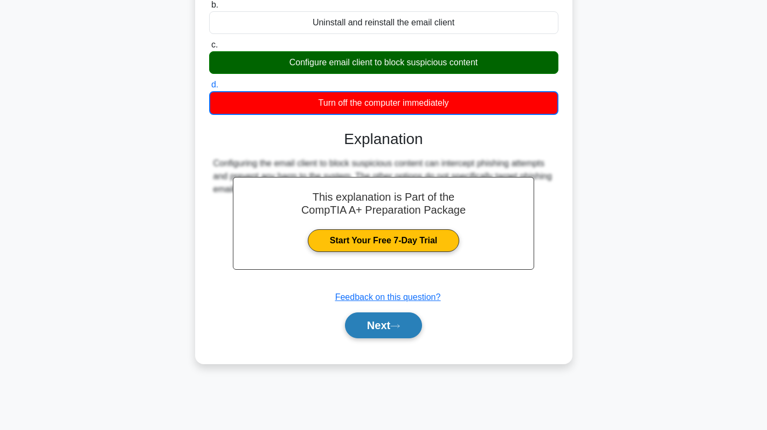
click at [368, 327] on button "Next" at bounding box center [383, 325] width 77 height 26
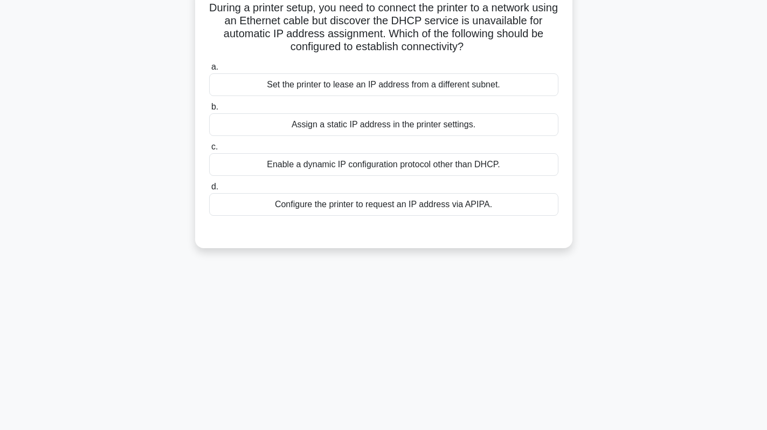
scroll to position [0, 0]
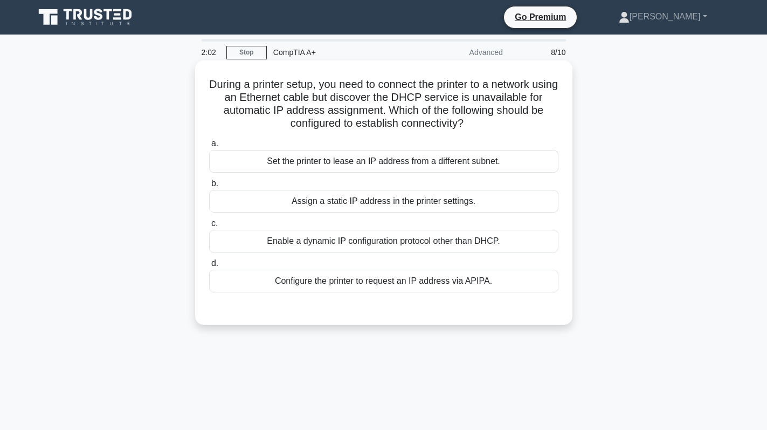
click at [375, 296] on div "a. Set the printer to lease an IP address from a different subnet. b. Assign a …" at bounding box center [384, 223] width 352 height 177
click at [351, 285] on div "Configure the printer to request an IP address via APIPA." at bounding box center [383, 281] width 349 height 23
click at [209, 267] on input "d. Configure the printer to request an IP address via APIPA." at bounding box center [209, 263] width 0 height 7
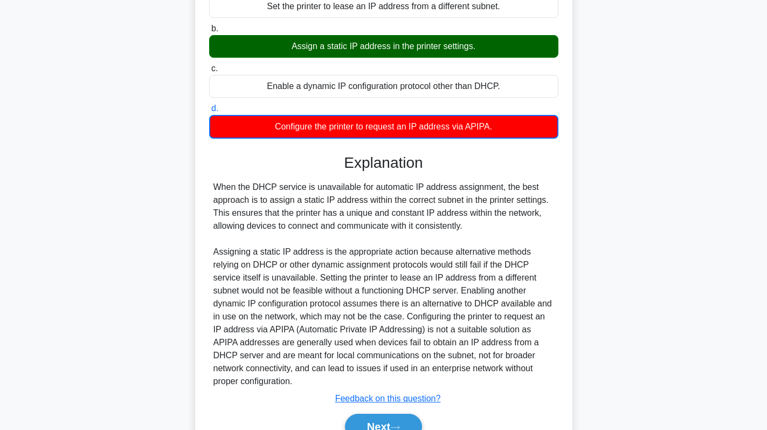
scroll to position [211, 0]
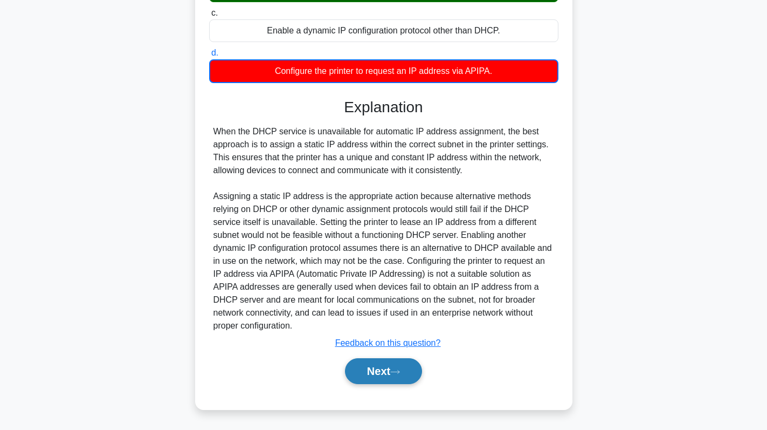
click at [379, 368] on button "Next" at bounding box center [383, 371] width 77 height 26
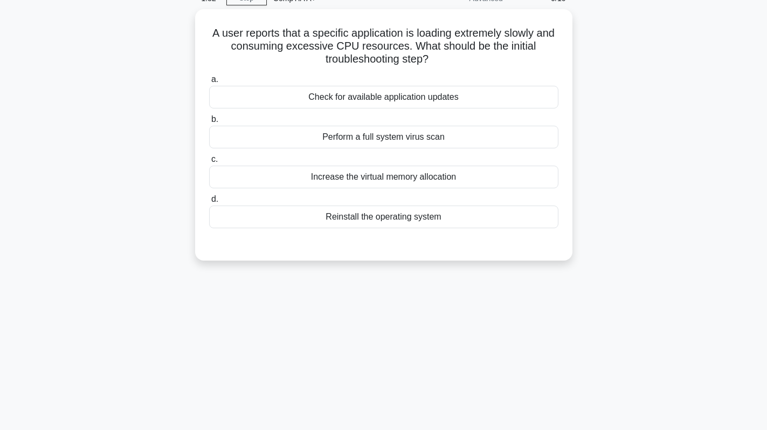
scroll to position [0, 0]
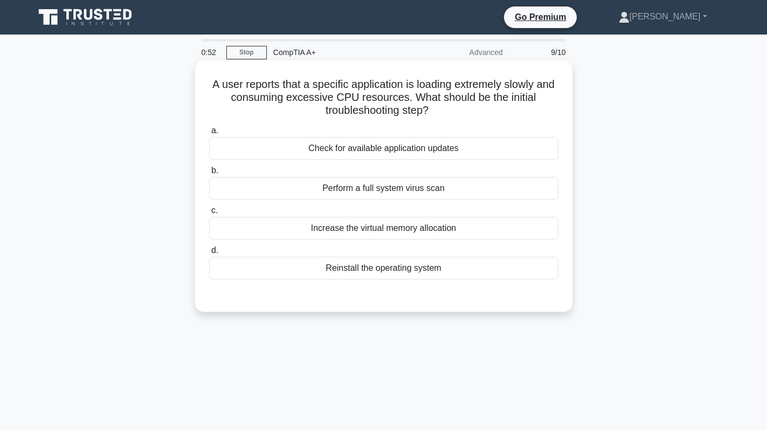
click at [437, 150] on div "Check for available application updates" at bounding box center [383, 148] width 349 height 23
click at [209, 134] on input "a. Check for available application updates" at bounding box center [209, 130] width 0 height 7
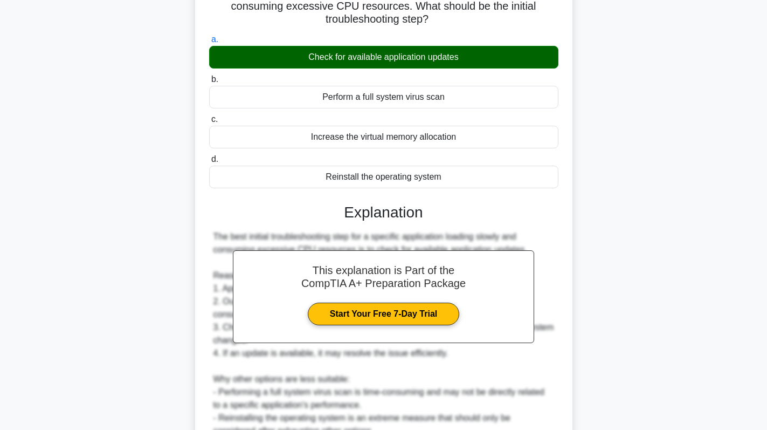
scroll to position [249, 0]
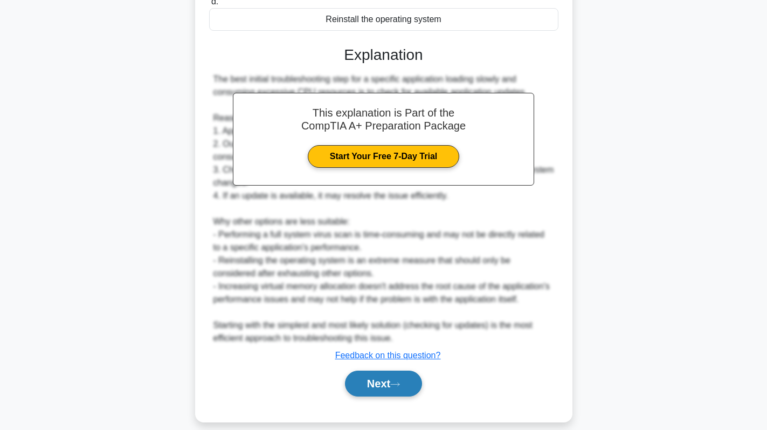
click at [378, 370] on button "Next" at bounding box center [383, 383] width 77 height 26
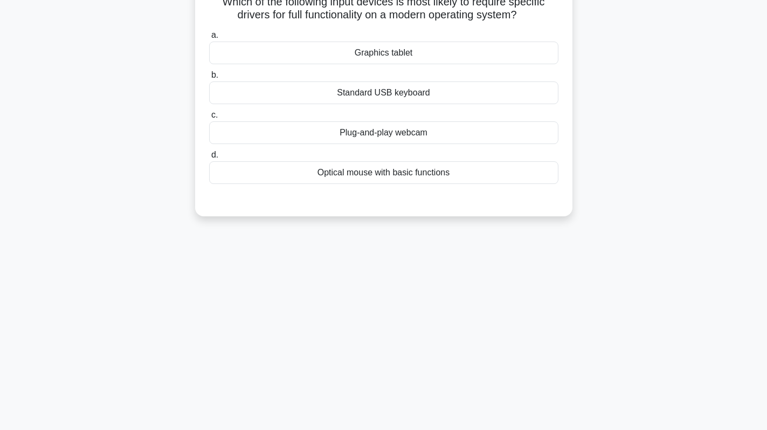
scroll to position [0, 0]
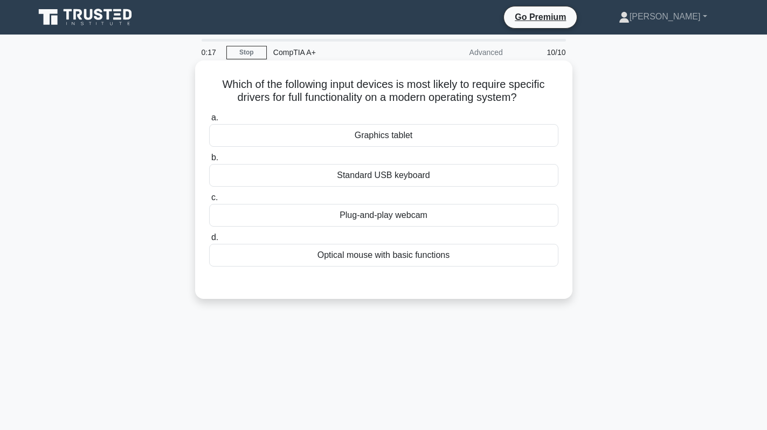
click at [437, 126] on div "Graphics tablet" at bounding box center [383, 135] width 349 height 23
click at [209, 121] on input "a. Graphics tablet" at bounding box center [209, 117] width 0 height 7
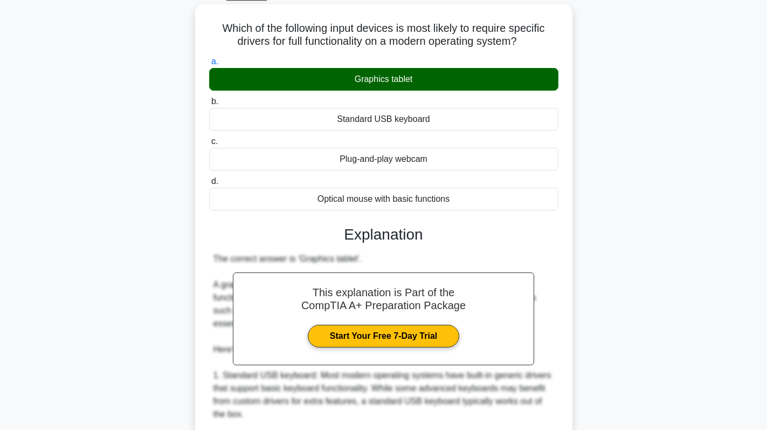
scroll to position [313, 0]
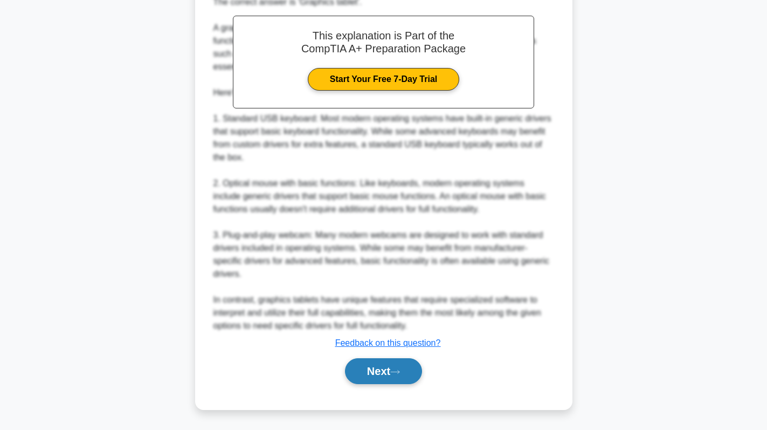
click at [368, 374] on button "Next" at bounding box center [383, 371] width 77 height 26
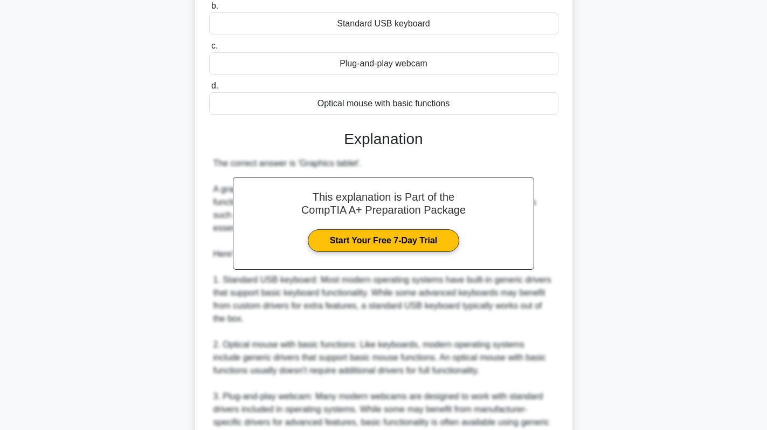
scroll to position [106, 0]
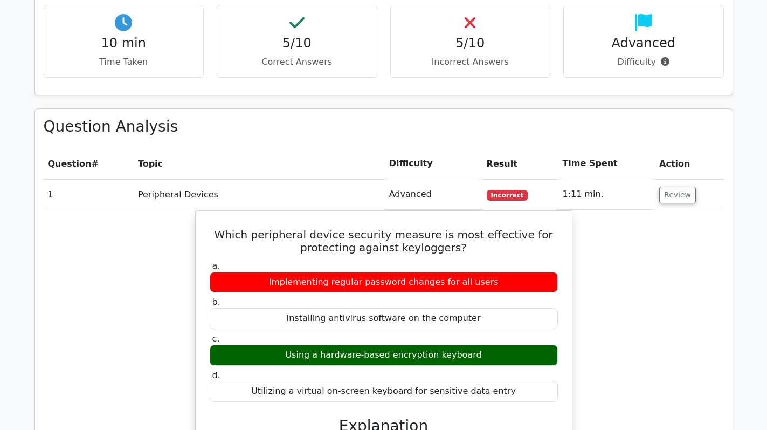
scroll to position [917, 0]
